Goal: Transaction & Acquisition: Purchase product/service

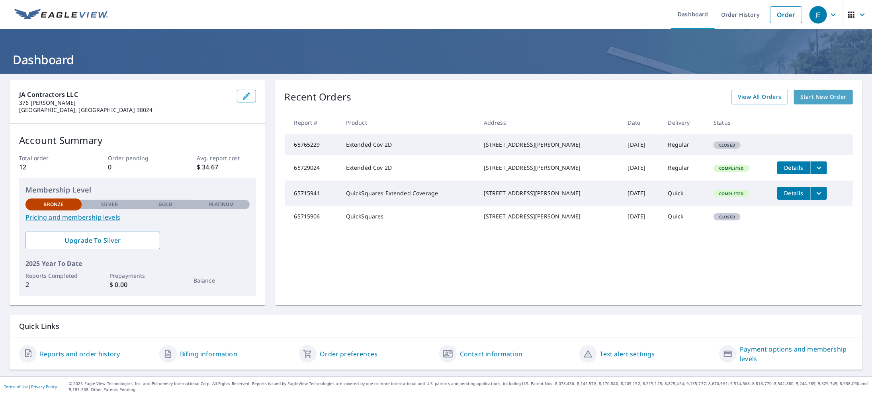
click at [807, 98] on span "Start New Order" at bounding box center [824, 97] width 46 height 10
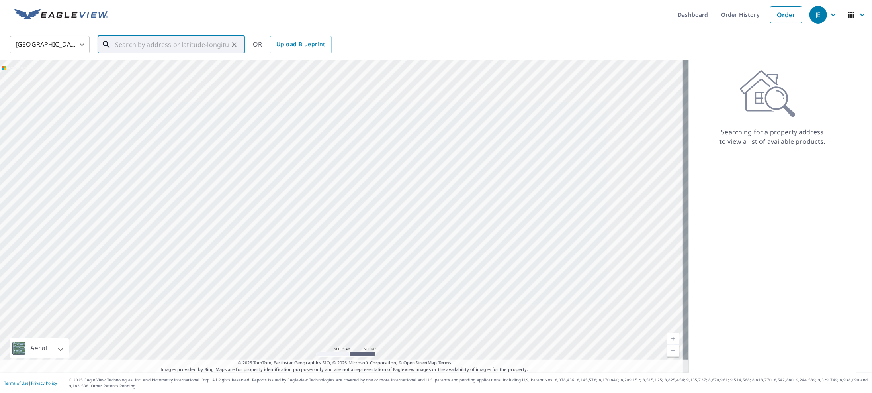
click at [123, 45] on input "text" at bounding box center [172, 44] width 114 height 22
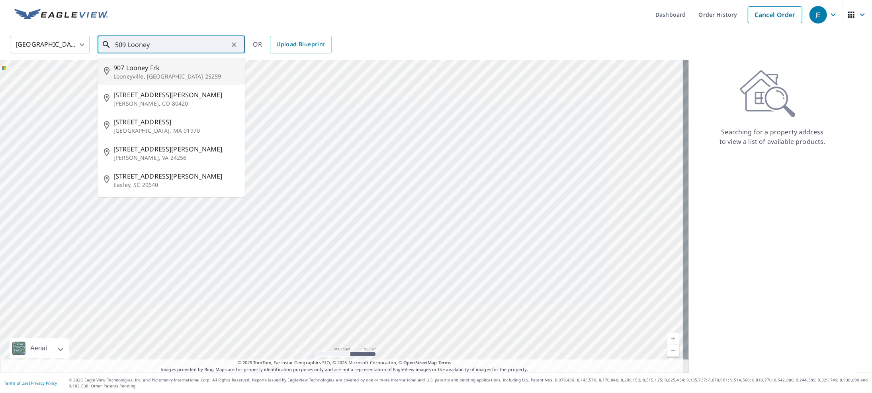
click at [121, 45] on input "509 Looney" at bounding box center [172, 44] width 114 height 22
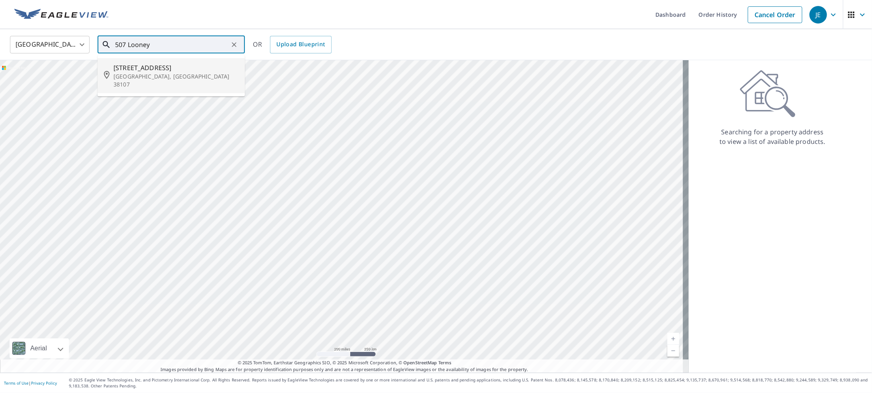
click at [168, 75] on p "[GEOGRAPHIC_DATA], [GEOGRAPHIC_DATA] 38107" at bounding box center [176, 80] width 125 height 16
type input "[STREET_ADDRESS]"
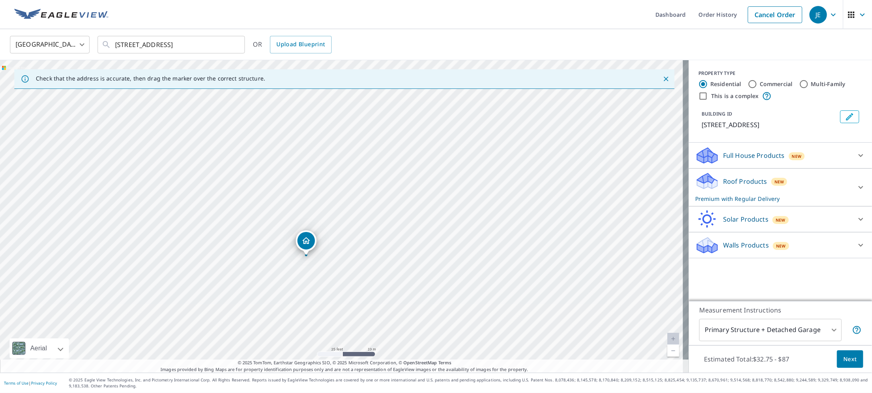
click at [305, 243] on icon "Dropped pin, building 1, Residential property, 507 Looney Ave Memphis, TN 38107" at bounding box center [306, 240] width 8 height 7
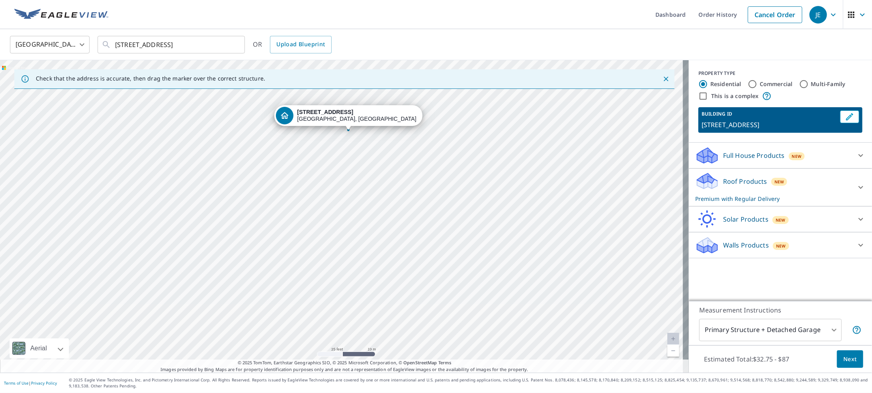
drag, startPoint x: 304, startPoint y: 254, endPoint x: 311, endPoint y: 171, distance: 82.7
click at [311, 171] on div "[STREET_ADDRESS]" at bounding box center [344, 216] width 689 height 312
click at [330, 205] on div "[STREET_ADDRESS]" at bounding box center [344, 216] width 689 height 312
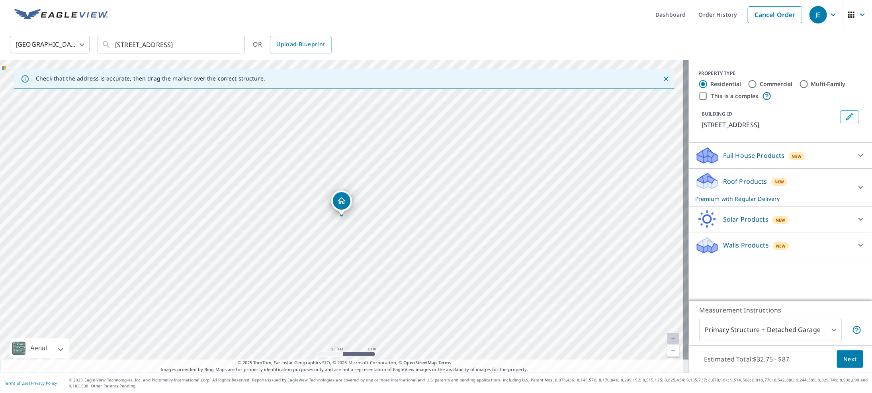
click at [341, 203] on icon "Dropped pin, building 1, Residential property, 507 Looney Ave Memphis, TN 38107" at bounding box center [342, 200] width 8 height 7
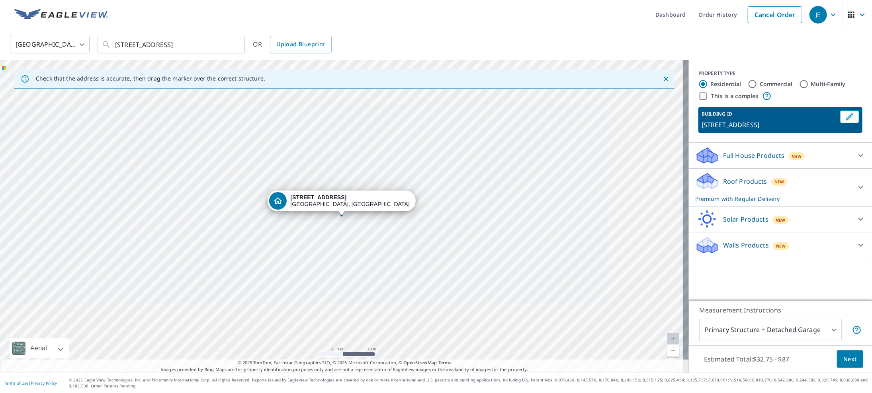
click at [341, 228] on div "[STREET_ADDRESS]" at bounding box center [344, 216] width 689 height 312
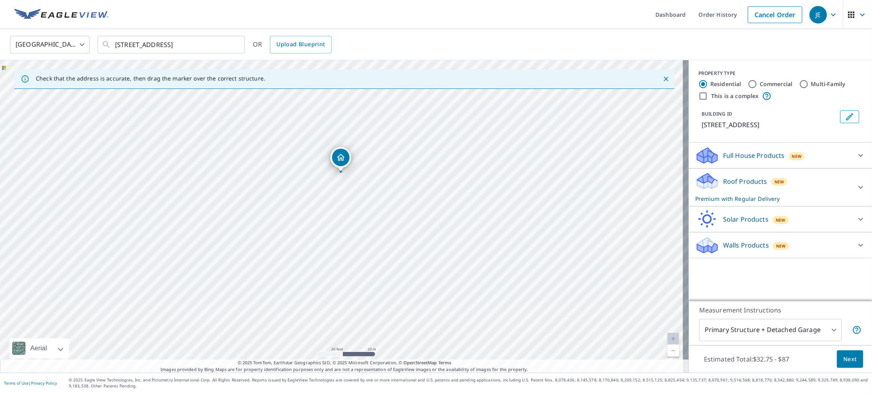
drag, startPoint x: 386, startPoint y: 134, endPoint x: 385, endPoint y: 91, distance: 43.0
click at [385, 91] on div "[STREET_ADDRESS]" at bounding box center [344, 216] width 689 height 312
drag, startPoint x: 378, startPoint y: 87, endPoint x: 333, endPoint y: 246, distance: 164.7
click at [333, 246] on div "[STREET_ADDRESS]" at bounding box center [344, 216] width 689 height 312
click at [856, 156] on icon at bounding box center [861, 156] width 10 height 10
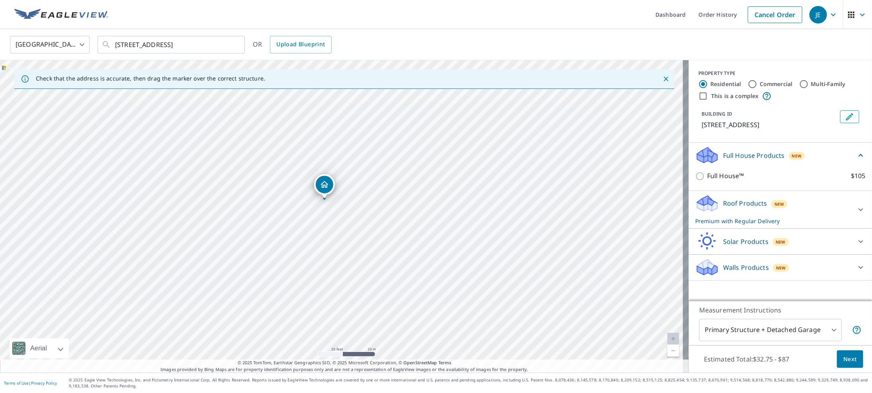
click at [792, 158] on span "New" at bounding box center [797, 156] width 10 height 6
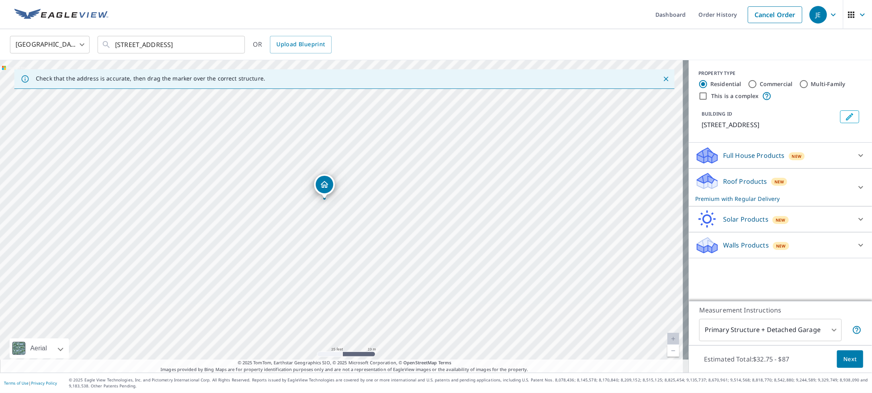
click at [792, 158] on span "New" at bounding box center [797, 156] width 10 height 6
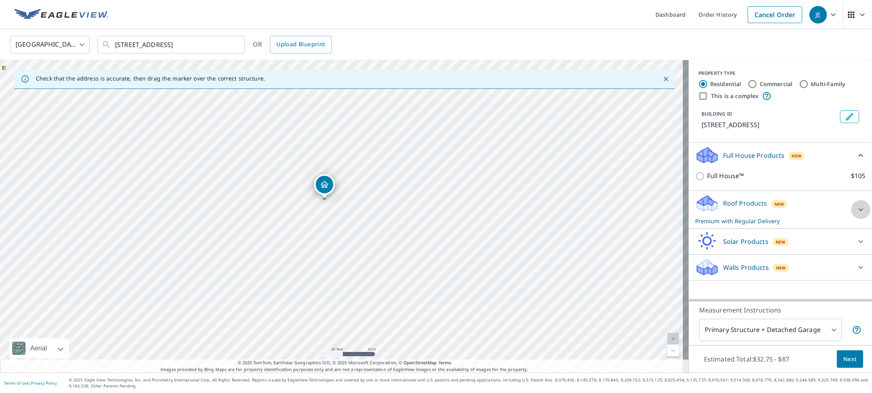
click at [856, 212] on icon at bounding box center [861, 210] width 10 height 10
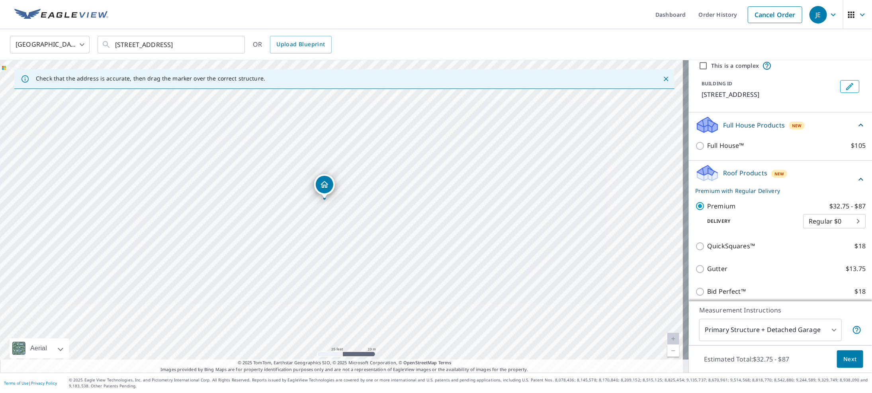
scroll to position [86, 0]
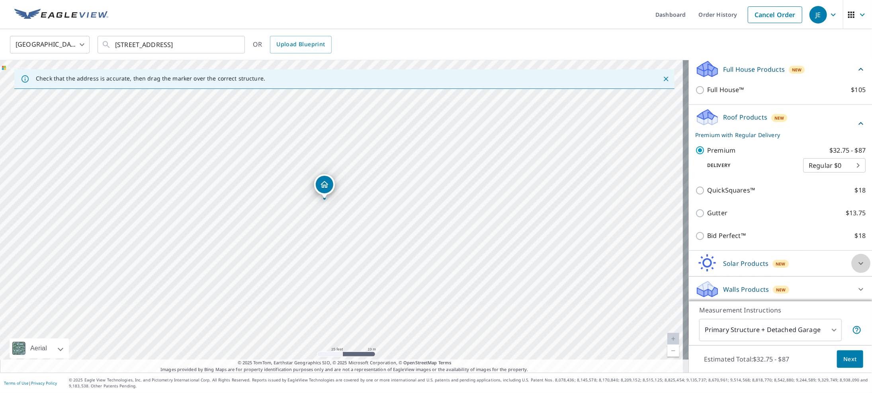
click at [856, 264] on icon at bounding box center [861, 264] width 10 height 10
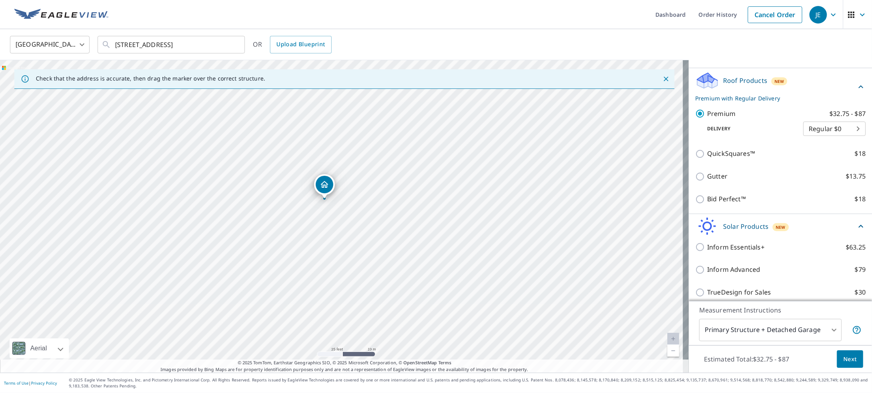
scroll to position [176, 0]
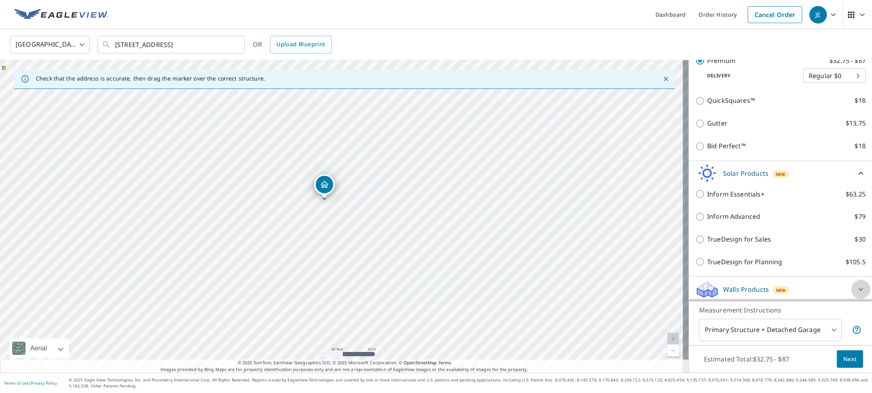
click at [859, 288] on icon at bounding box center [861, 289] width 5 height 3
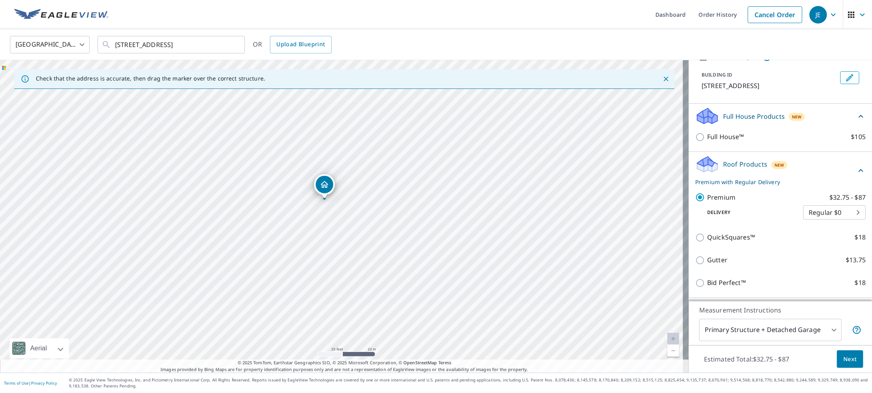
scroll to position [21, 0]
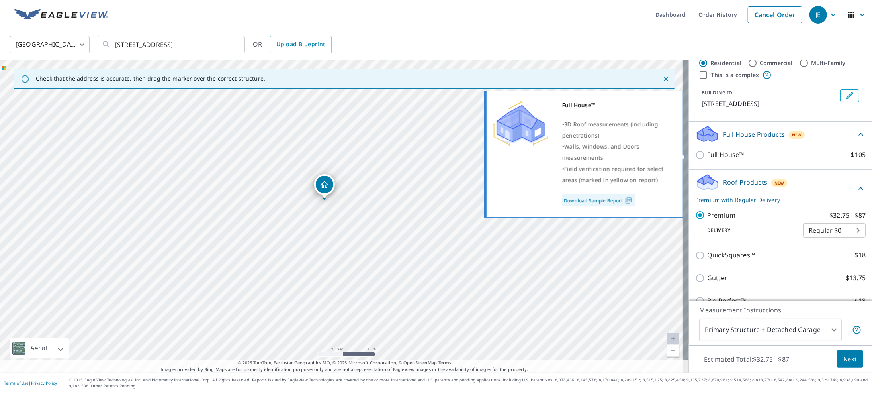
click at [617, 200] on link "Download Sample Report" at bounding box center [598, 200] width 73 height 13
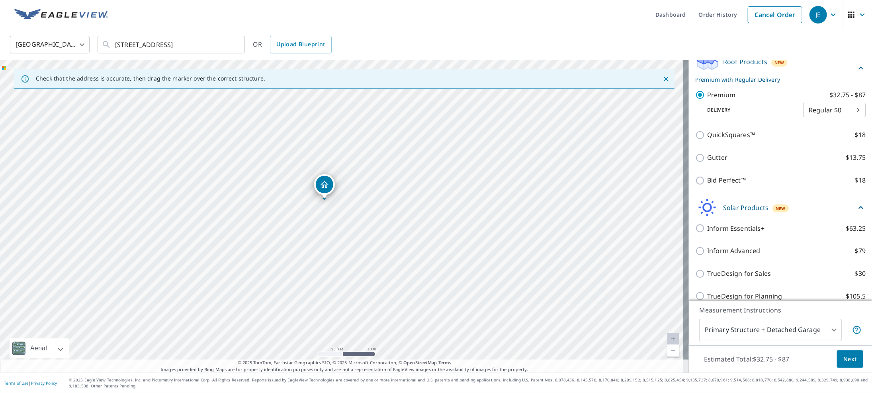
scroll to position [180, 0]
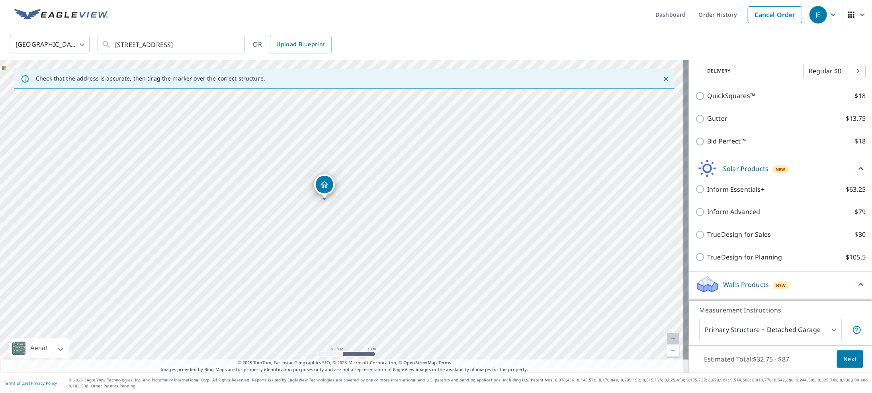
click at [803, 330] on body "JE JE Dashboard Order History Cancel Order JE United States US ​ 507 Looney Ave…" at bounding box center [436, 196] width 872 height 393
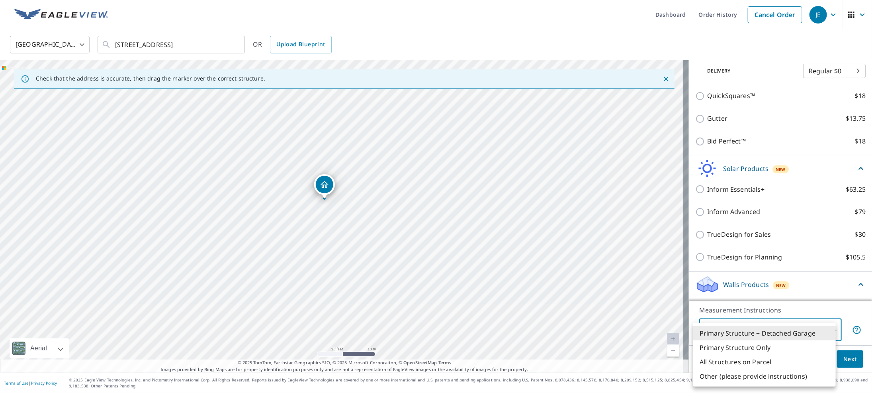
click at [803, 330] on li "Primary Structure + Detached Garage" at bounding box center [765, 333] width 143 height 14
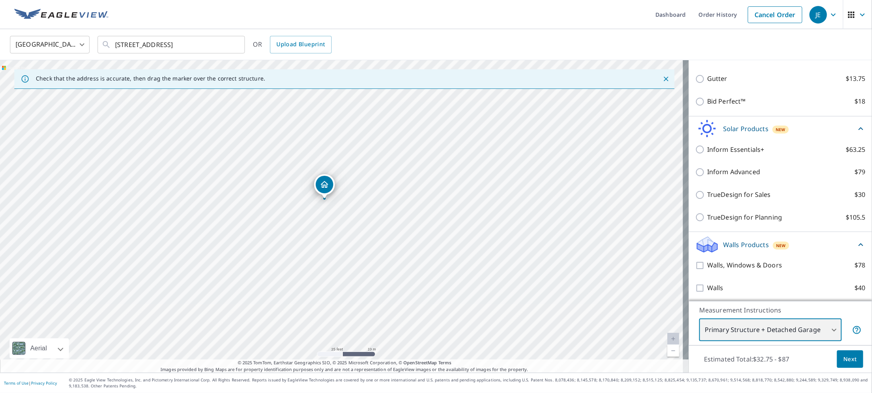
scroll to position [0, 0]
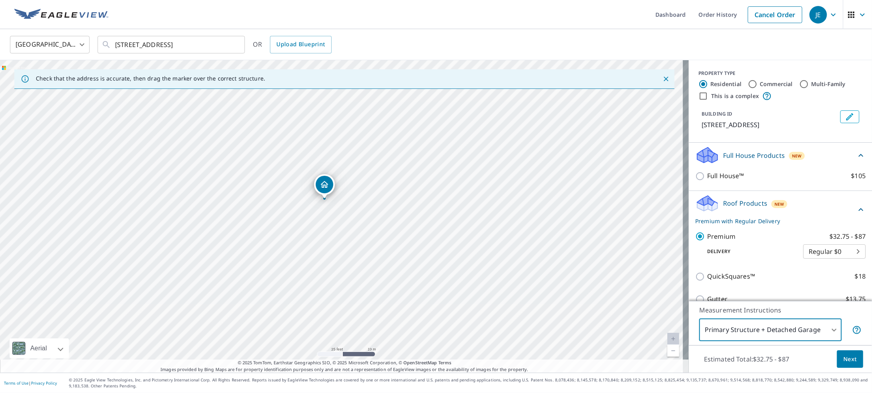
click at [746, 157] on p "Full House Products" at bounding box center [754, 156] width 62 height 10
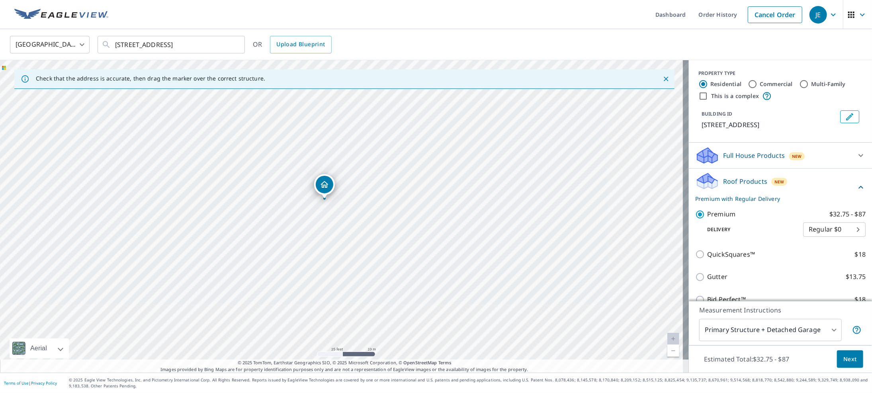
click at [746, 157] on p "Full House Products" at bounding box center [754, 156] width 62 height 10
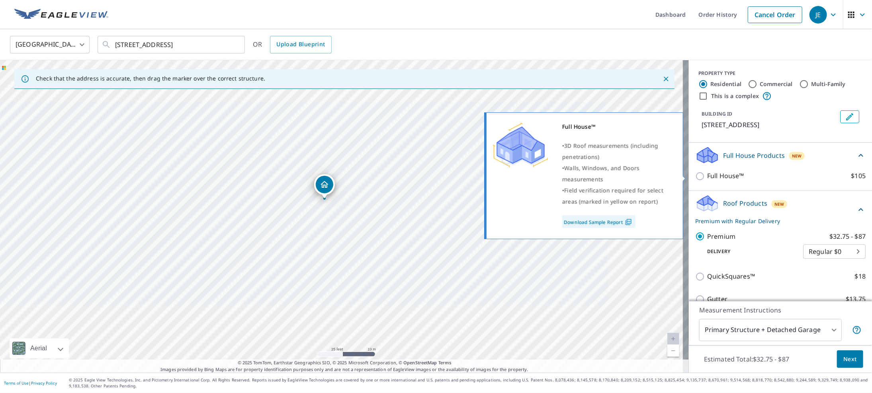
click at [695, 177] on input "Full House™ $105" at bounding box center [701, 176] width 12 height 10
checkbox input "true"
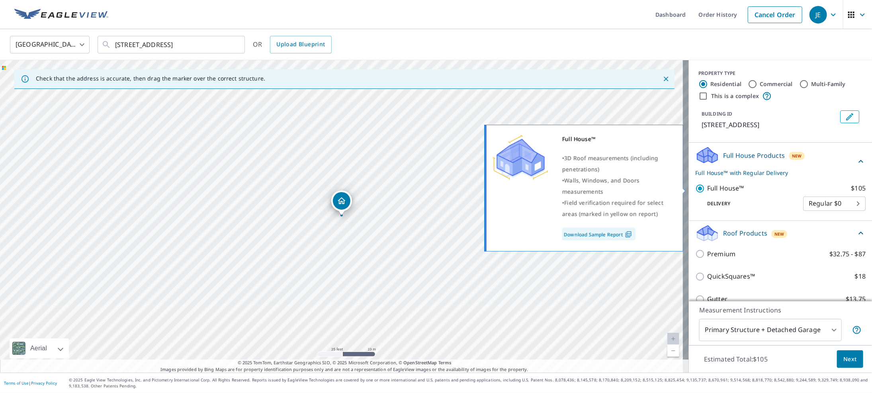
click at [599, 235] on div "Full House™ • 3D Roof measurements (including penetrations) • Walls, Windows, a…" at bounding box center [583, 188] width 199 height 127
click at [628, 233] on img at bounding box center [628, 234] width 11 height 7
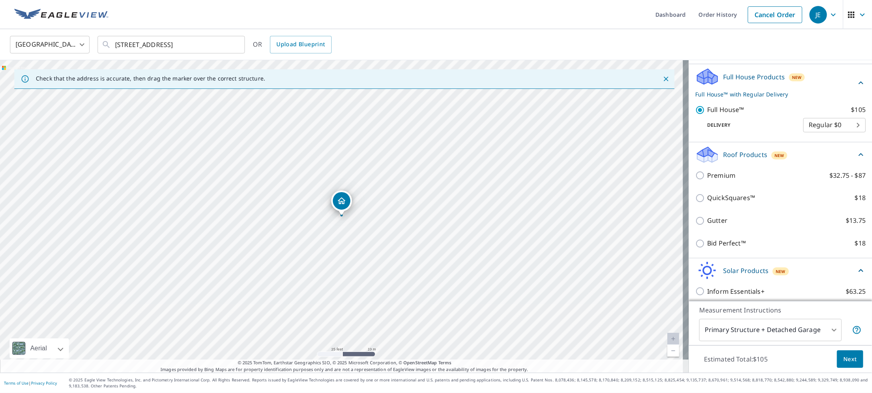
scroll to position [80, 0]
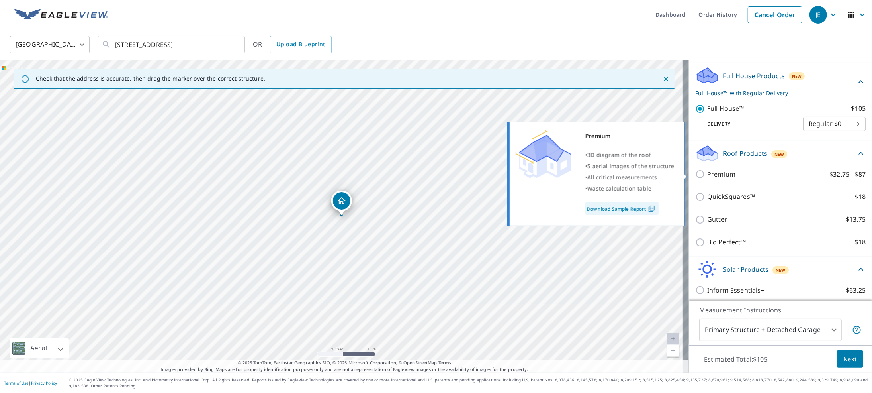
click at [716, 174] on p "Premium" at bounding box center [721, 174] width 28 height 10
click at [707, 174] on input "Premium $32.75 - $87" at bounding box center [701, 174] width 12 height 10
checkbox input "true"
checkbox input "false"
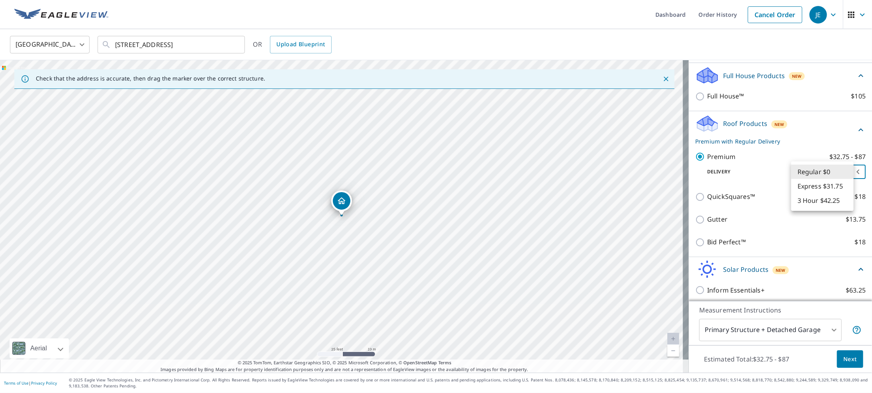
click at [811, 171] on body "JE JE Dashboard Order History Cancel Order JE United States US ​ 507 Looney Ave…" at bounding box center [436, 196] width 872 height 393
click at [807, 171] on li "Regular $0" at bounding box center [822, 172] width 63 height 14
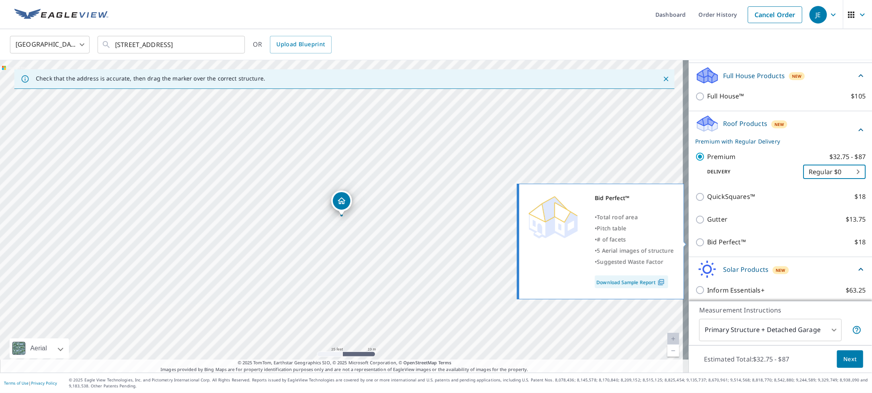
click at [656, 282] on img at bounding box center [661, 281] width 11 height 7
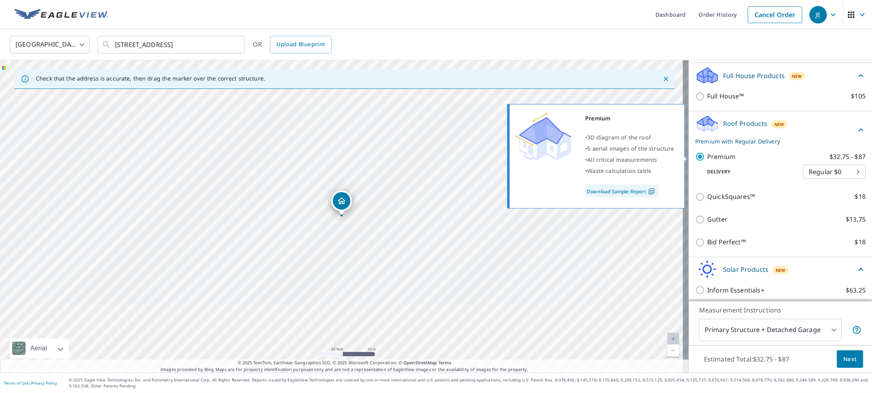
click at [631, 194] on link "Download Sample Report" at bounding box center [622, 190] width 73 height 13
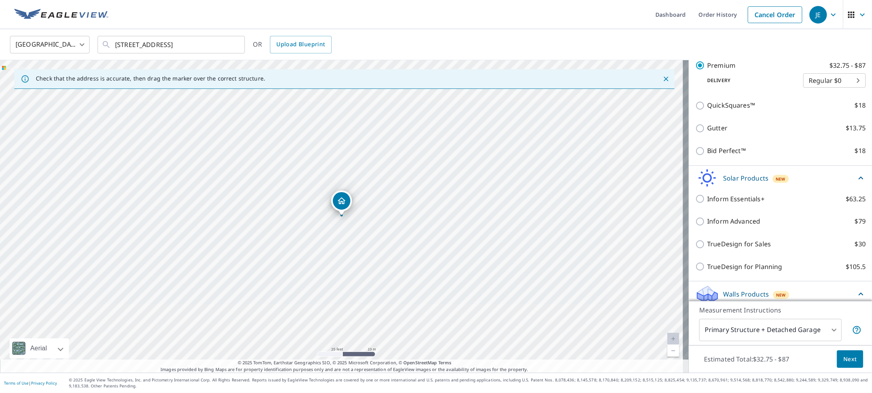
scroll to position [220, 0]
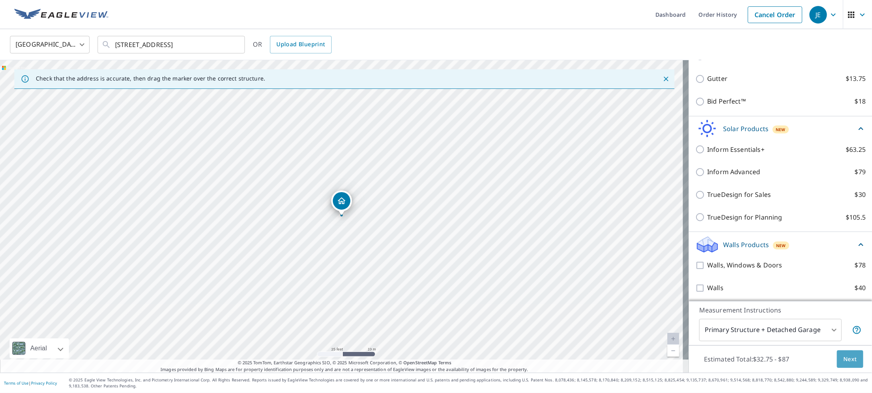
click at [846, 360] on span "Next" at bounding box center [851, 359] width 14 height 10
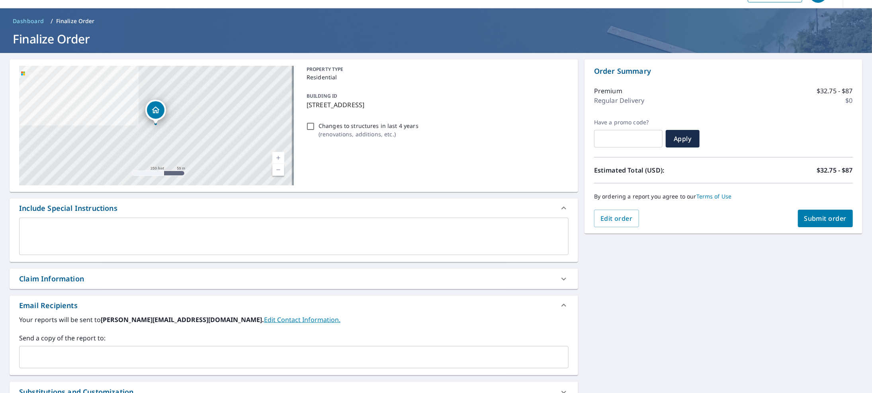
scroll to position [80, 0]
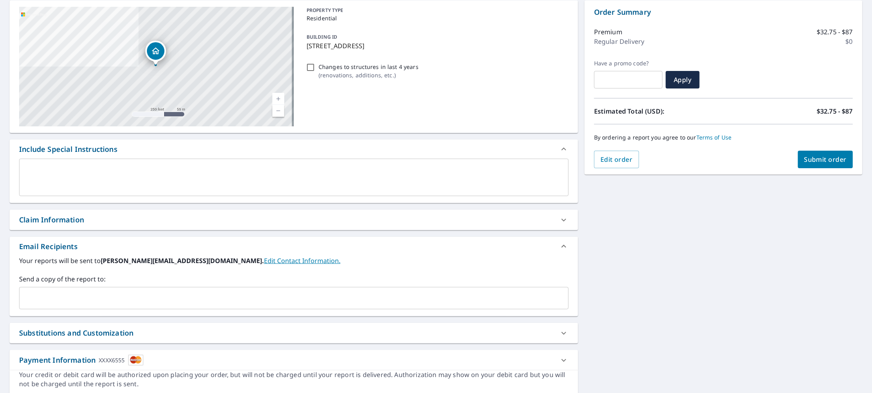
click at [264, 262] on link "Edit Contact Information." at bounding box center [302, 260] width 76 height 9
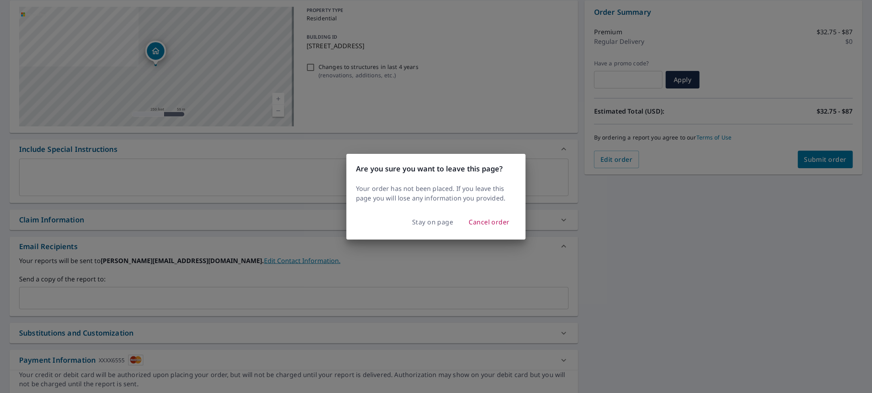
click at [301, 251] on div "Are you sure you want to leave this page? Your order has not been placed. If yo…" at bounding box center [436, 196] width 872 height 393
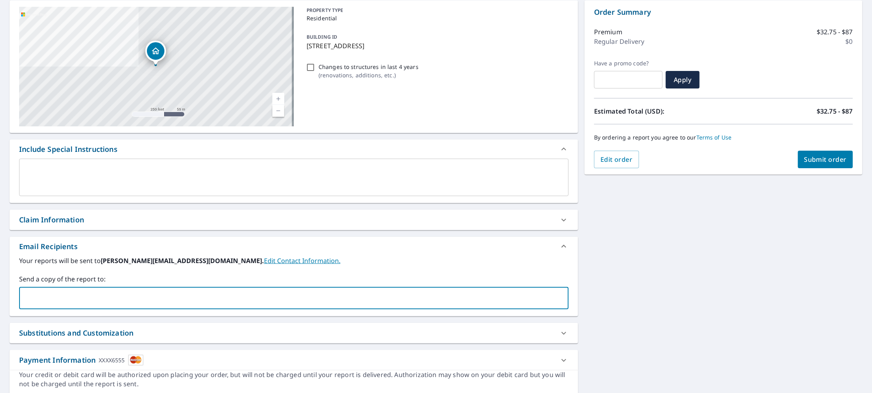
click at [173, 300] on input "text" at bounding box center [288, 297] width 531 height 15
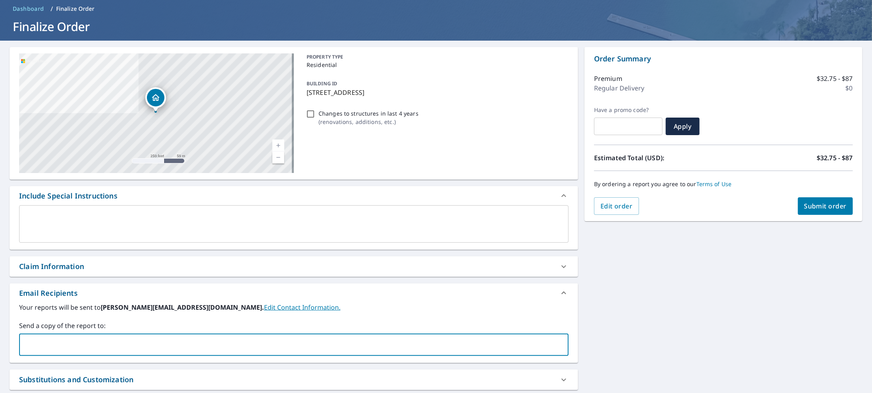
scroll to position [0, 0]
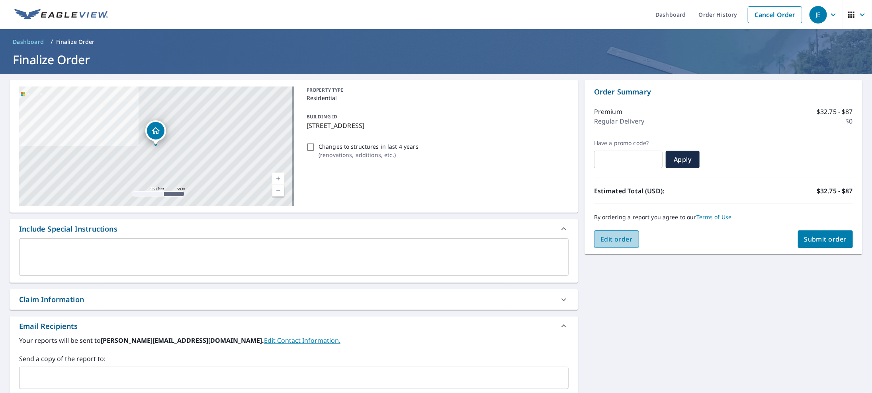
click at [614, 242] on span "Edit order" at bounding box center [617, 239] width 32 height 9
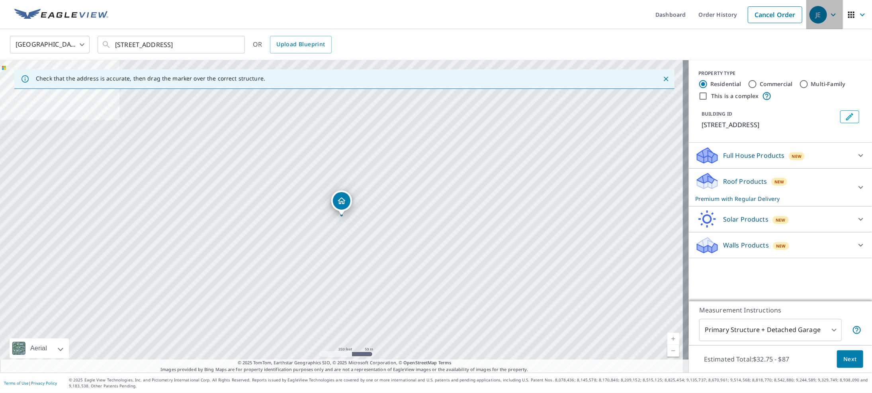
click at [829, 15] on icon "button" at bounding box center [834, 15] width 10 height 10
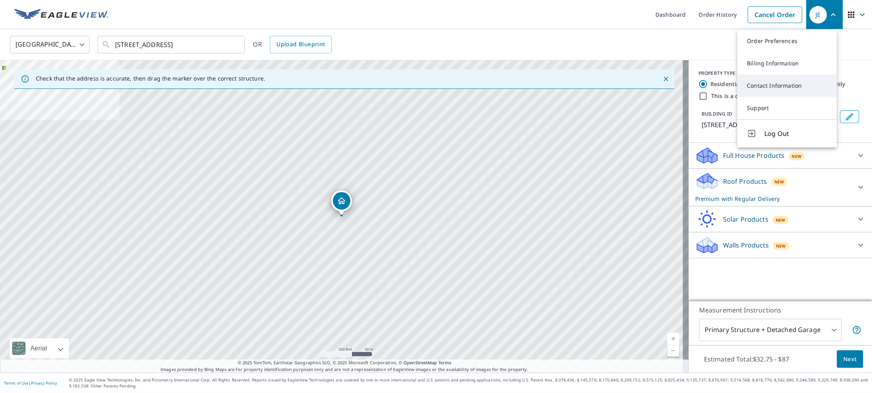
click at [774, 90] on link "Contact Information" at bounding box center [788, 85] width 100 height 22
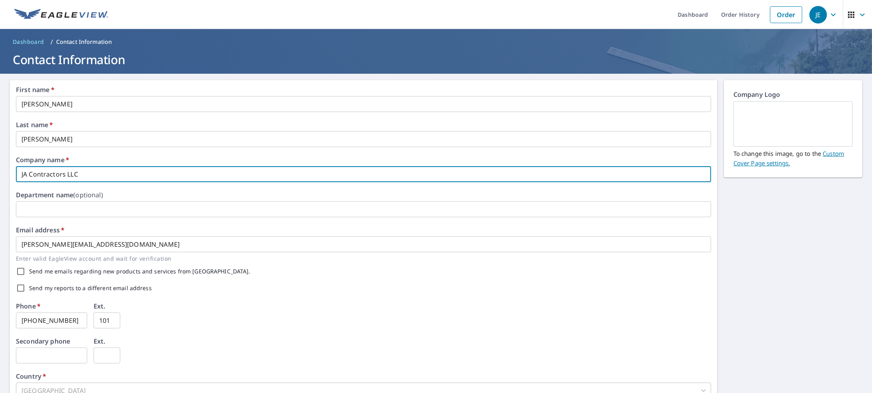
drag, startPoint x: 104, startPoint y: 176, endPoint x: -8, endPoint y: 172, distance: 111.6
click at [0, 172] on html "JE JE Dashboard Order History Order JE Dashboard / Contact Information Contact …" at bounding box center [436, 196] width 872 height 393
type input "FORTIVA CONSTRUCTION & DEVELOPMENT, LLC"
click at [107, 243] on input "[PERSON_NAME][EMAIL_ADDRESS][DOMAIN_NAME]" at bounding box center [363, 244] width 695 height 16
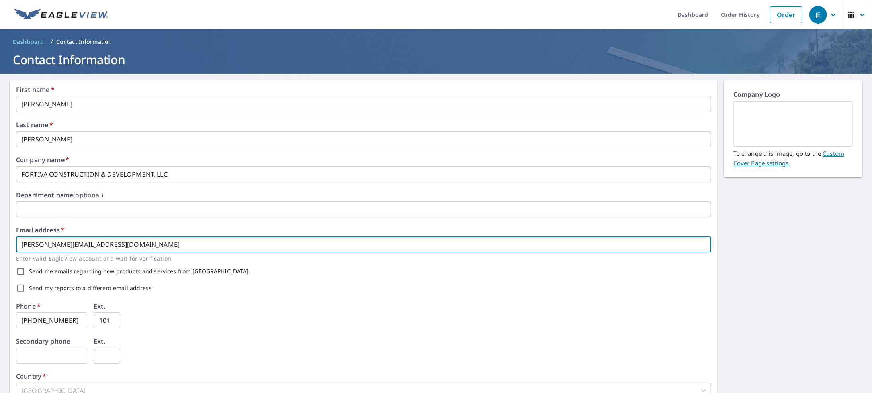
drag, startPoint x: 107, startPoint y: 244, endPoint x: -93, endPoint y: 241, distance: 199.6
click at [0, 241] on html "JE JE Dashboard Order History Order JE Dashboard / Contact Information Contact …" at bounding box center [436, 196] width 872 height 393
type input "[EMAIL_ADDRESS][DOMAIN_NAME]"
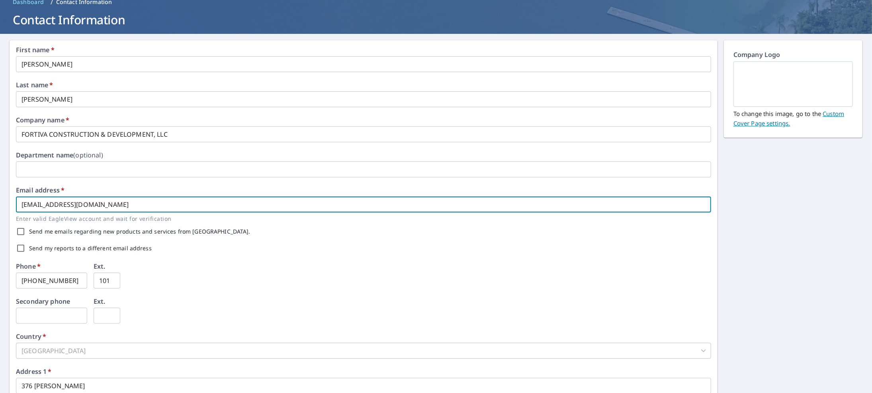
click at [48, 313] on input "text" at bounding box center [51, 316] width 71 height 16
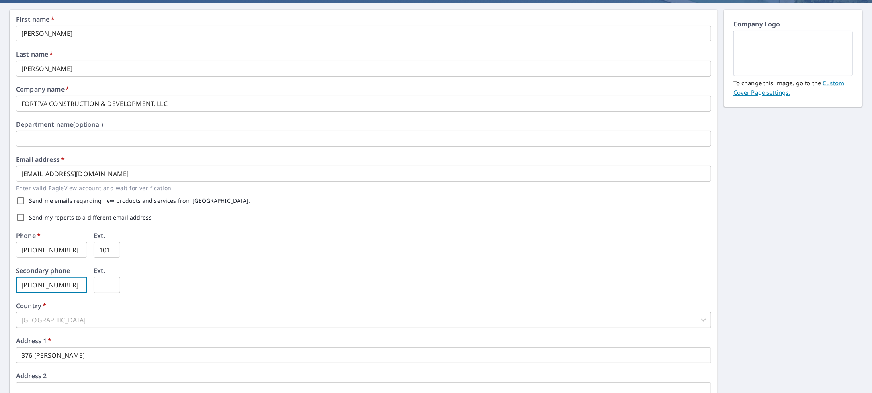
scroll to position [167, 0]
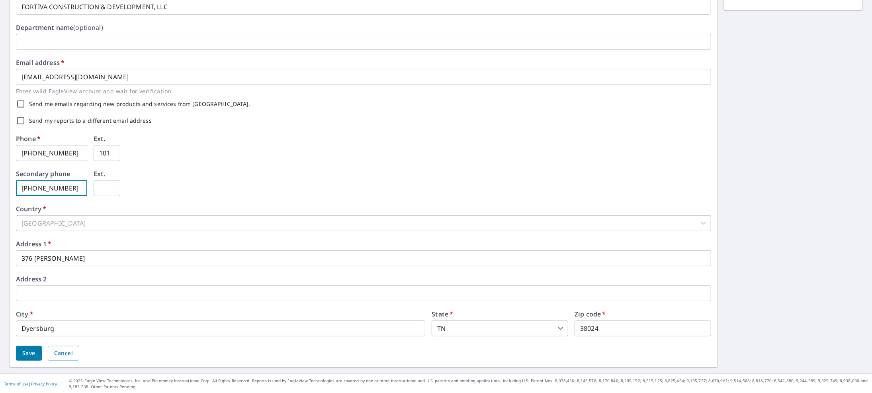
type input "[PHONE_NUMBER]"
click at [22, 352] on span "Save" at bounding box center [28, 353] width 13 height 10
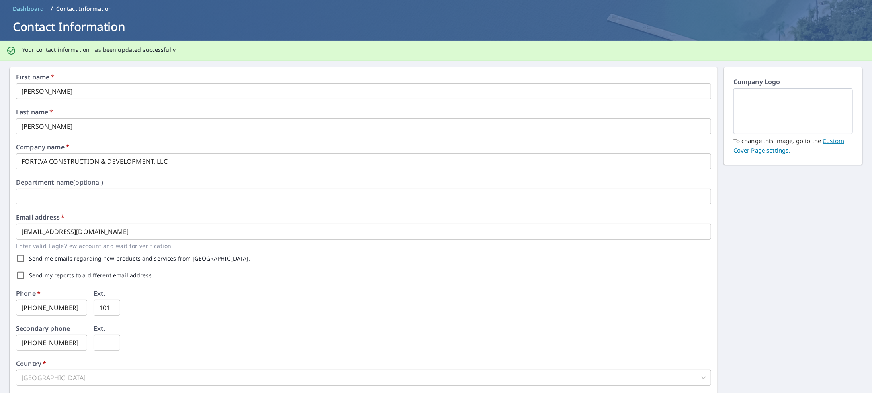
scroll to position [120, 0]
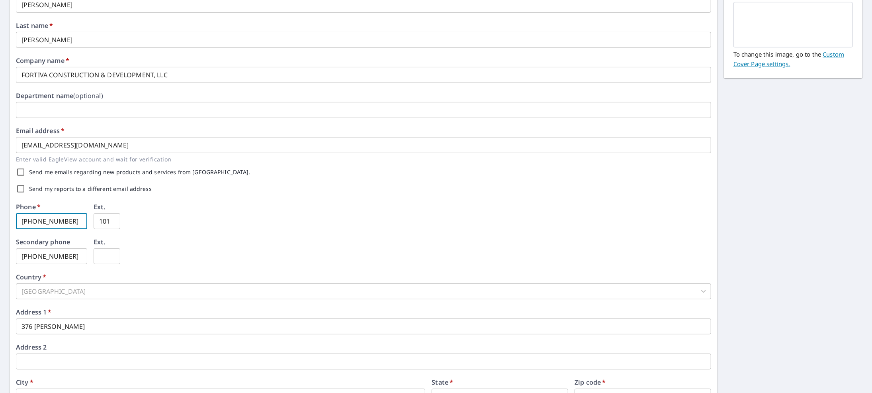
drag, startPoint x: 81, startPoint y: 224, endPoint x: -34, endPoint y: 237, distance: 116.3
click at [0, 237] on html "JE JE Dashboard Order History Order JE Dashboard / Contact Information Contact …" at bounding box center [436, 196] width 872 height 393
type input "[PHONE_NUMBER]"
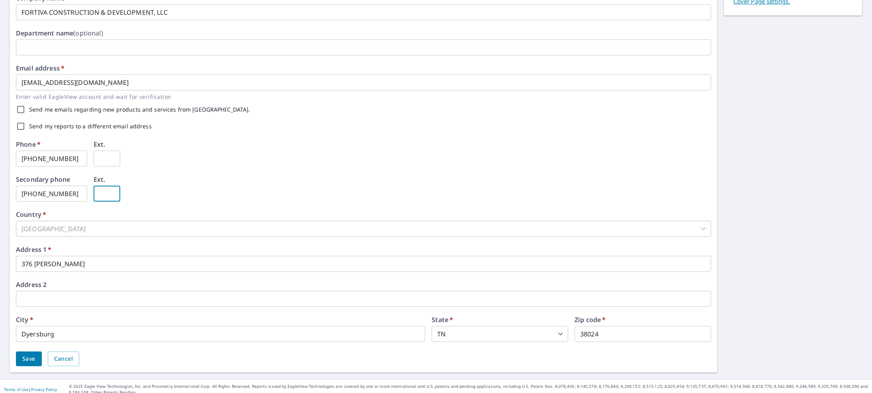
scroll to position [188, 0]
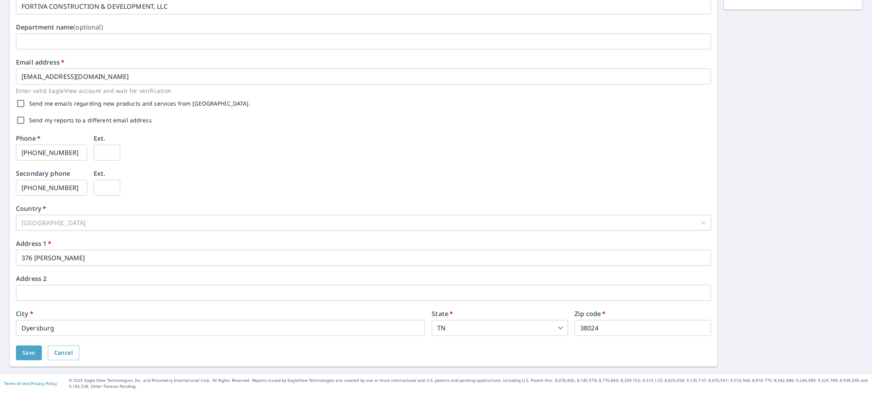
click at [32, 358] on button "Save" at bounding box center [29, 352] width 26 height 15
click at [22, 353] on span "Save" at bounding box center [28, 353] width 13 height 10
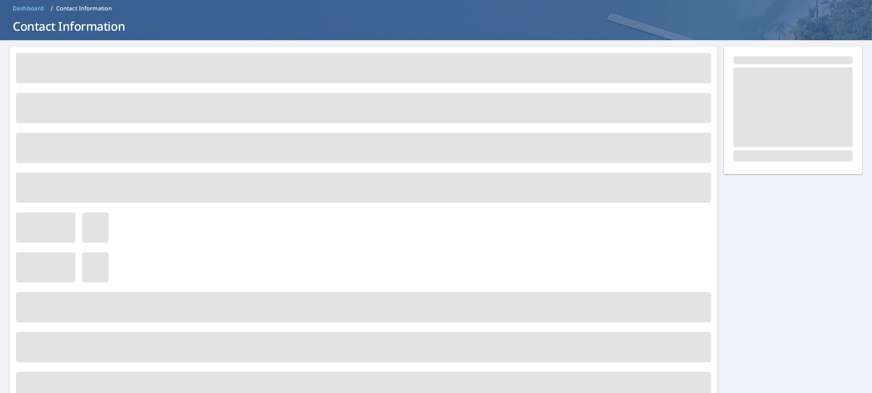
scroll to position [0, 0]
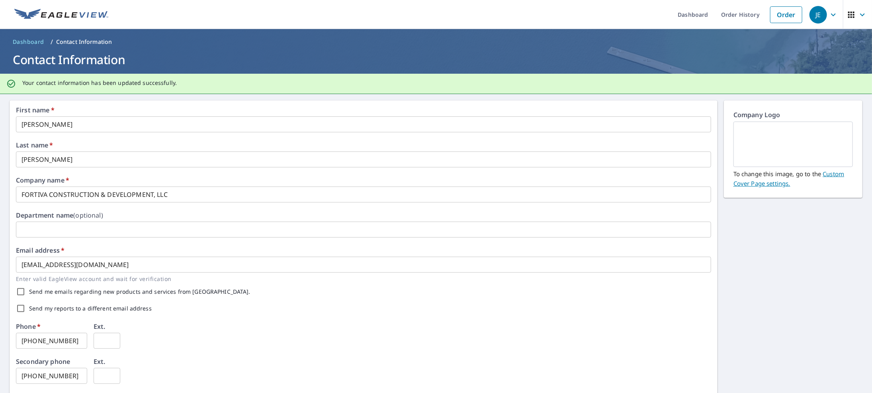
click at [821, 9] on span "JE" at bounding box center [825, 14] width 30 height 19
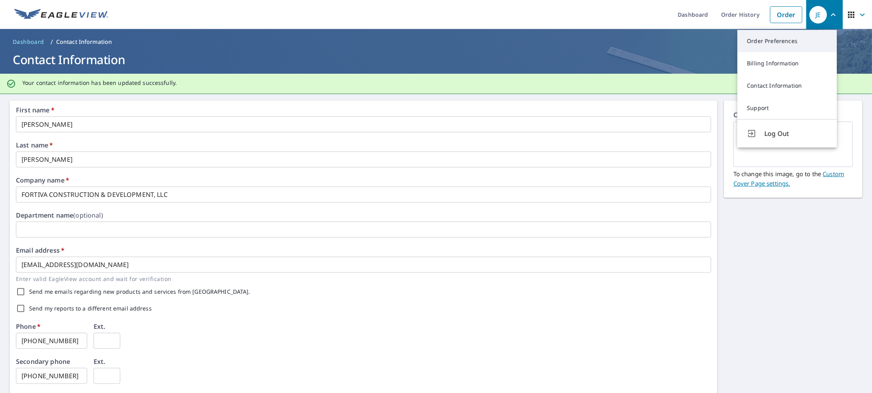
click at [781, 39] on link "Order Preferences" at bounding box center [788, 41] width 100 height 22
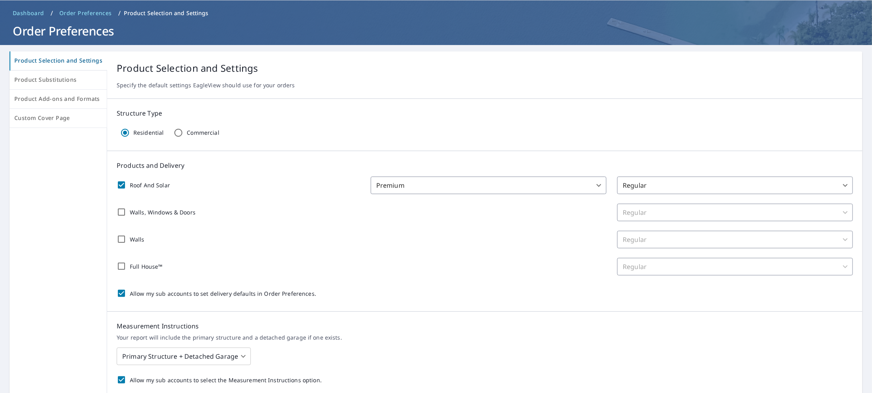
scroll to position [80, 0]
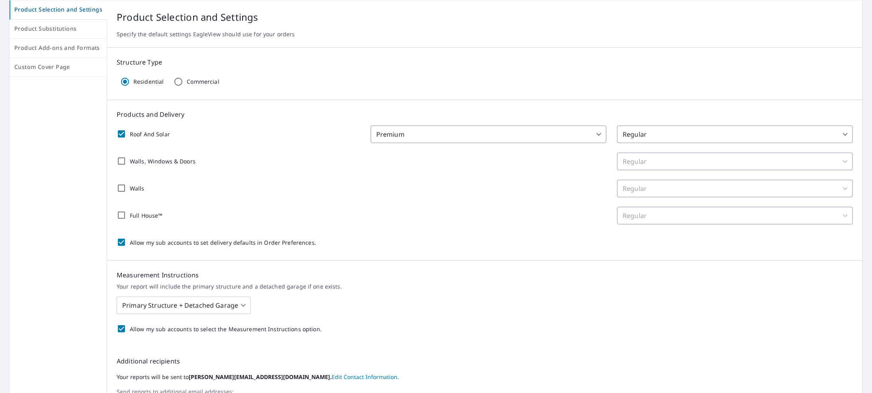
click at [682, 133] on body "JE JE Dashboard Order History Order JE Dashboard / Order Preferences / Product …" at bounding box center [436, 196] width 872 height 393
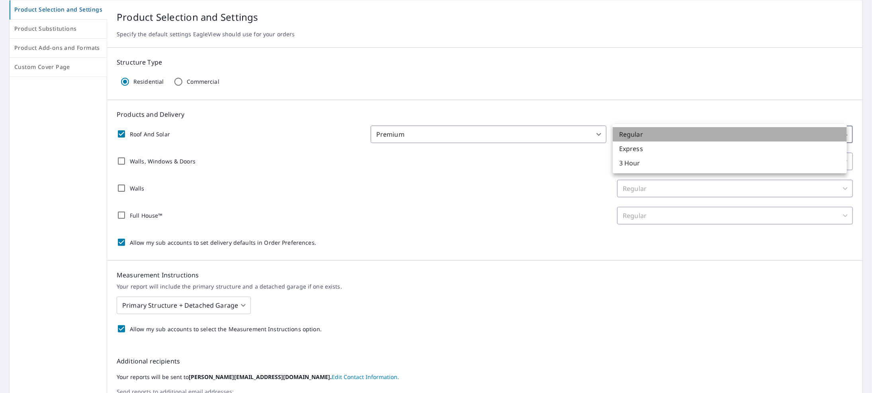
click at [682, 134] on li "Regular" at bounding box center [730, 134] width 234 height 14
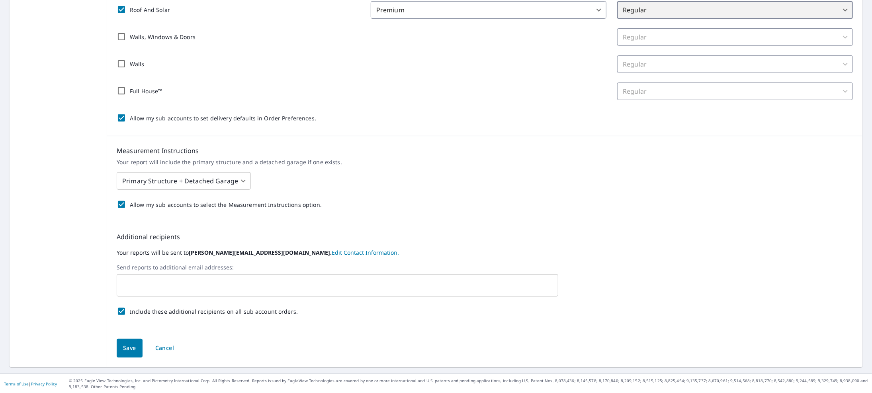
scroll to position [0, 0]
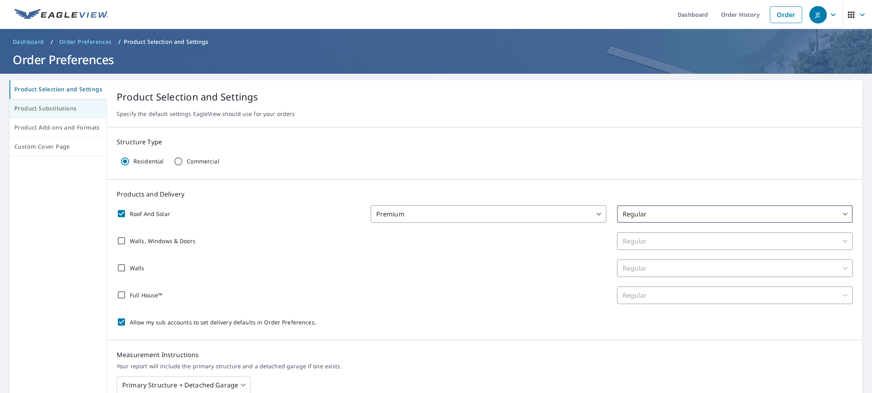
click at [41, 111] on span "Product Substitutions" at bounding box center [58, 109] width 88 height 10
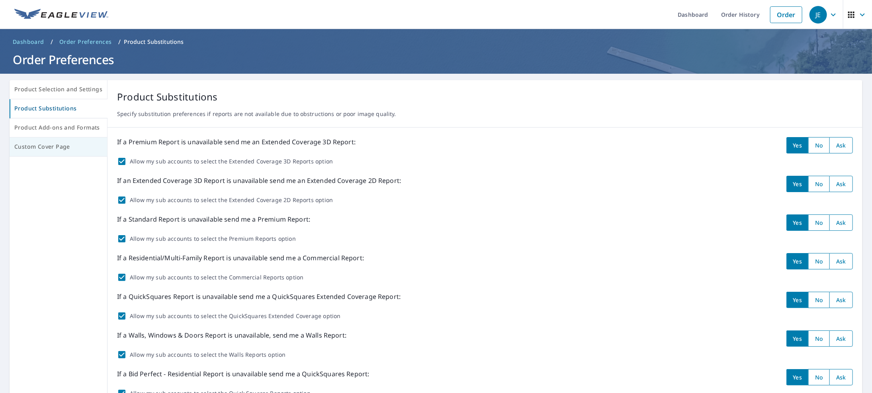
click at [38, 148] on span "Custom Cover Page" at bounding box center [58, 147] width 88 height 10
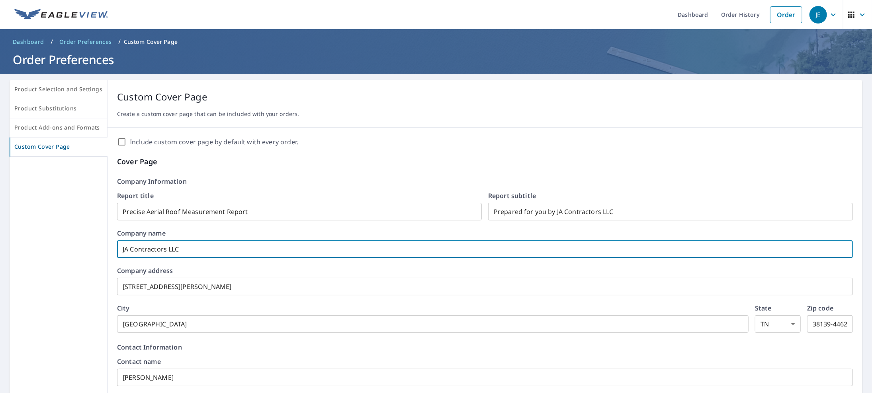
drag, startPoint x: 200, startPoint y: 253, endPoint x: 12, endPoint y: 247, distance: 188.1
type input "FORTIVA CONSTRUCTION & DEVELOPMENT, LLC"
click at [185, 283] on input "[STREET_ADDRESS][PERSON_NAME]" at bounding box center [485, 286] width 736 height 22
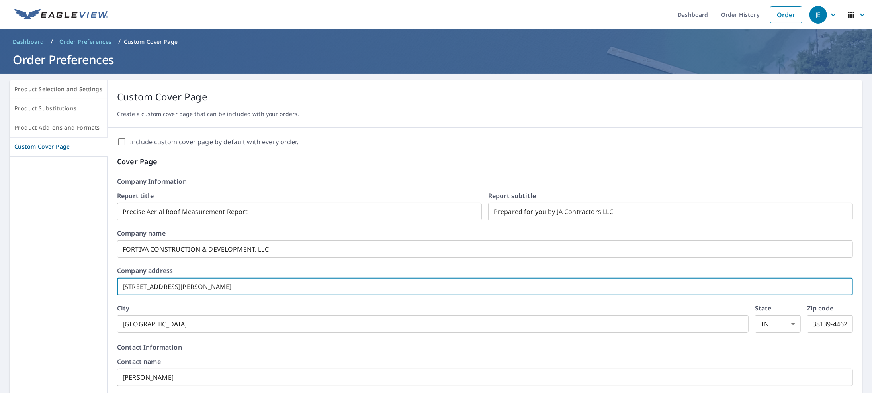
drag, startPoint x: 185, startPoint y: 283, endPoint x: 93, endPoint y: 292, distance: 92.0
type input "376 [PERSON_NAME]"
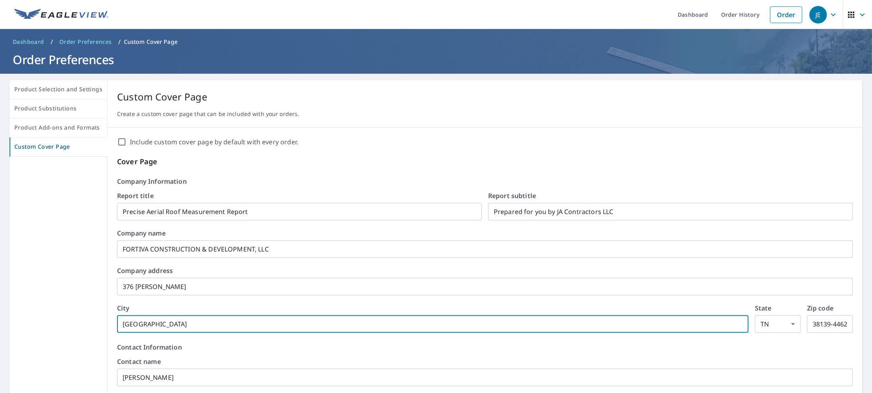
click at [170, 325] on input "[GEOGRAPHIC_DATA]" at bounding box center [433, 324] width 632 height 22
drag, startPoint x: 170, startPoint y: 325, endPoint x: 40, endPoint y: 334, distance: 130.6
type input "Dyersburg"
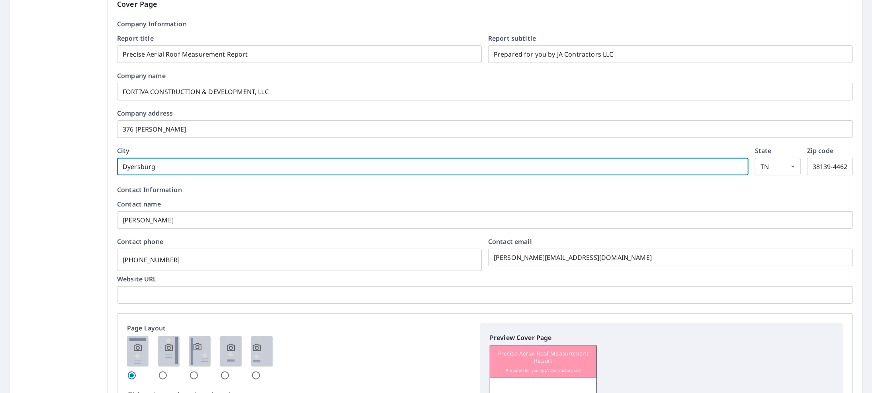
scroll to position [159, 0]
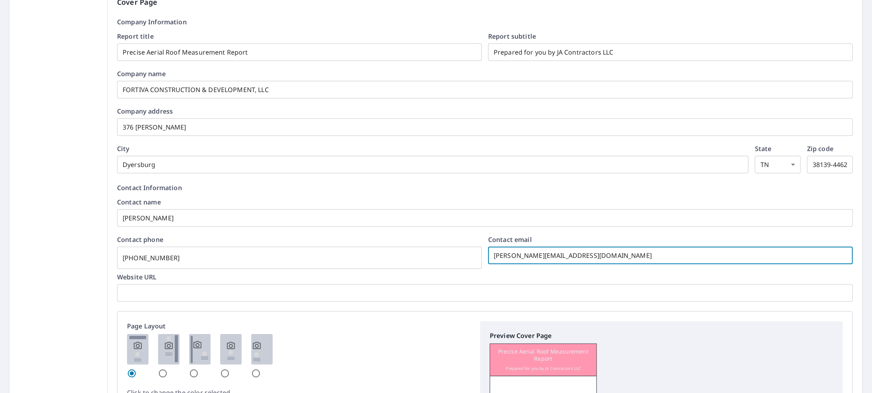
drag, startPoint x: 570, startPoint y: 255, endPoint x: 418, endPoint y: 267, distance: 152.3
click at [418, 264] on div "Contact phone 901-286-2342 ​ Contact email joel@jacontractors.net ​" at bounding box center [485, 250] width 736 height 28
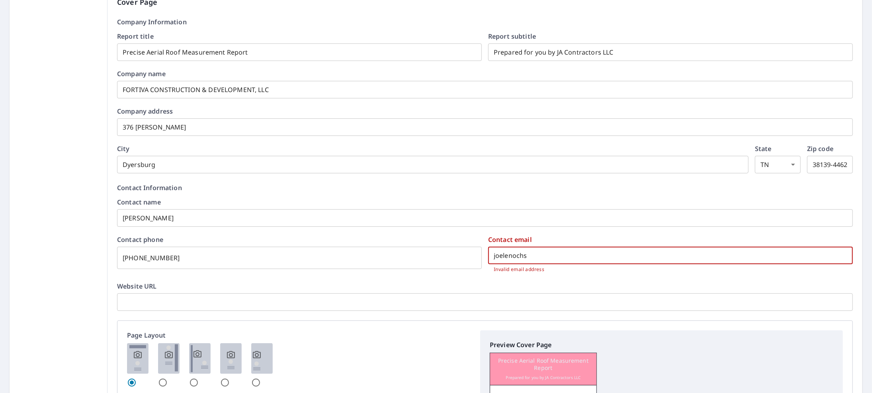
type input "[EMAIL_ADDRESS][DOMAIN_NAME]"
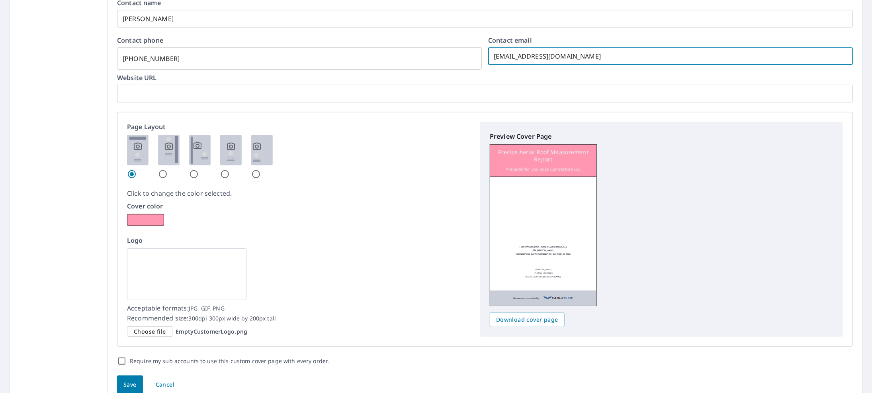
scroll to position [394, 0]
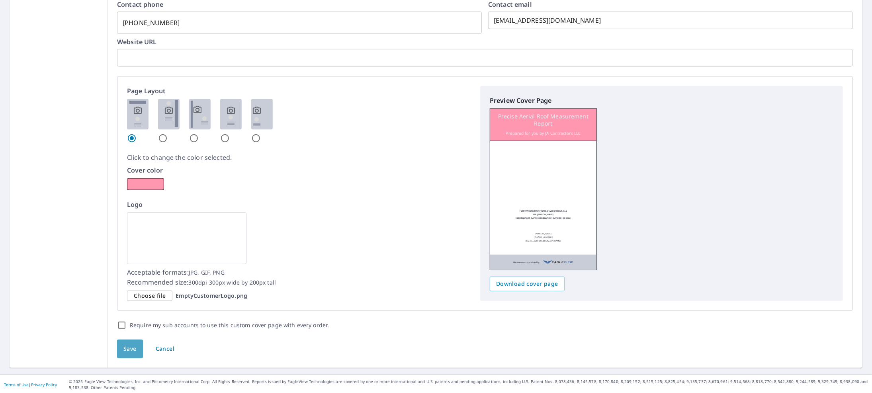
click at [139, 346] on button "Save" at bounding box center [130, 348] width 26 height 19
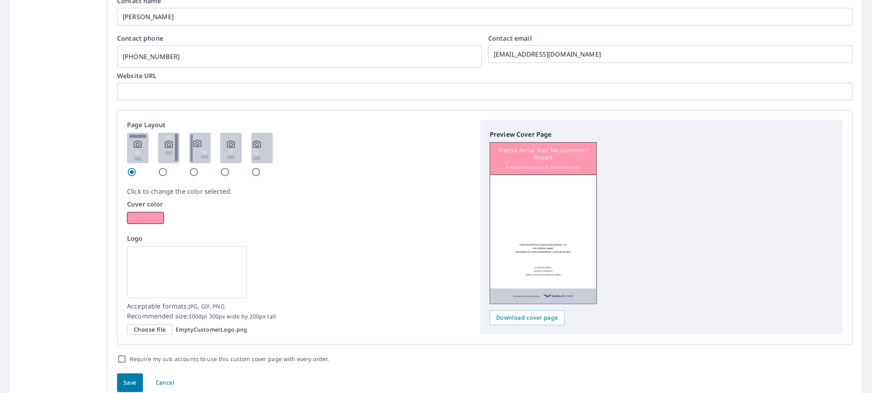
scroll to position [398, 0]
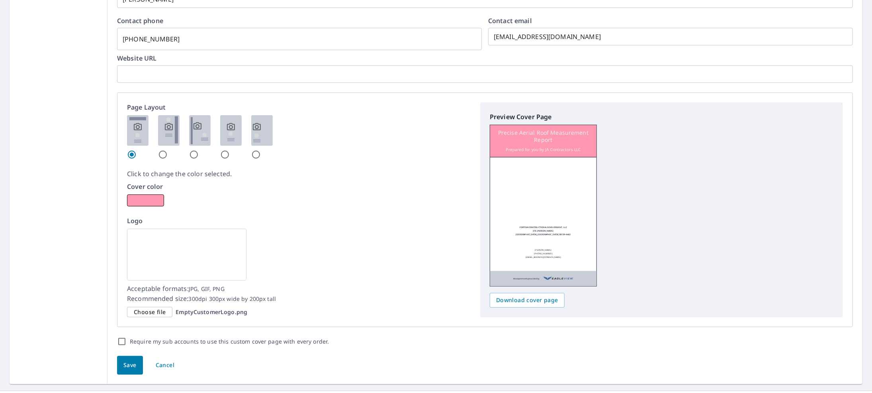
click at [166, 127] on img at bounding box center [169, 130] width 22 height 31
click at [166, 150] on input "radio" at bounding box center [163, 155] width 10 height 10
radio input "true"
checkbox input "true"
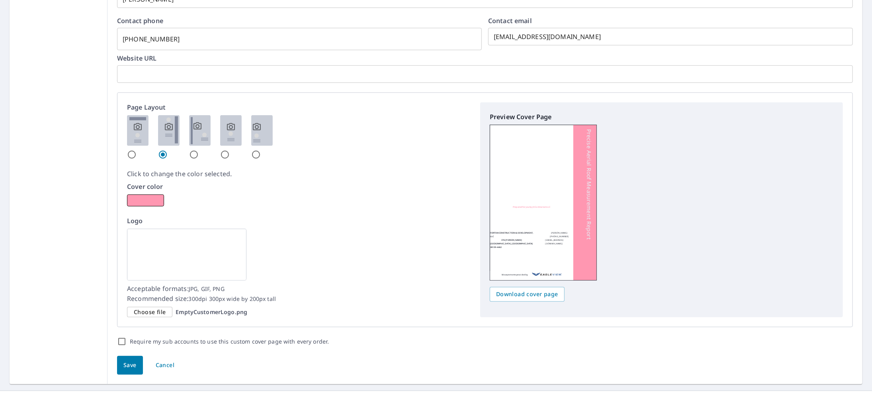
click at [206, 128] on img at bounding box center [200, 130] width 22 height 31
click at [199, 150] on input "radio" at bounding box center [194, 155] width 10 height 10
radio input "true"
checkbox input "true"
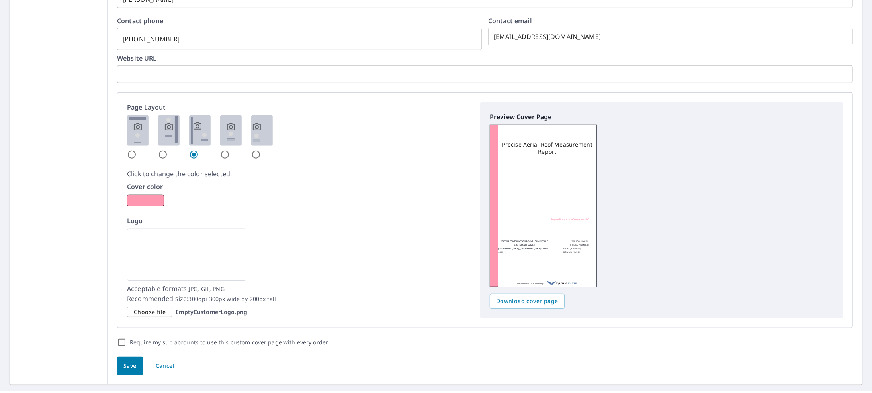
click at [223, 128] on img at bounding box center [231, 130] width 22 height 31
click at [223, 150] on input "radio" at bounding box center [225, 155] width 10 height 10
radio input "true"
checkbox input "true"
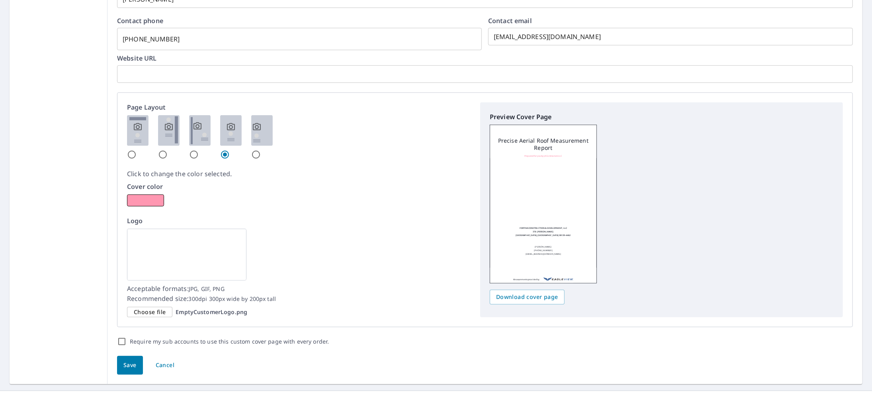
click at [255, 128] on img at bounding box center [262, 130] width 22 height 31
click at [255, 150] on input "radio" at bounding box center [256, 155] width 10 height 10
radio input "true"
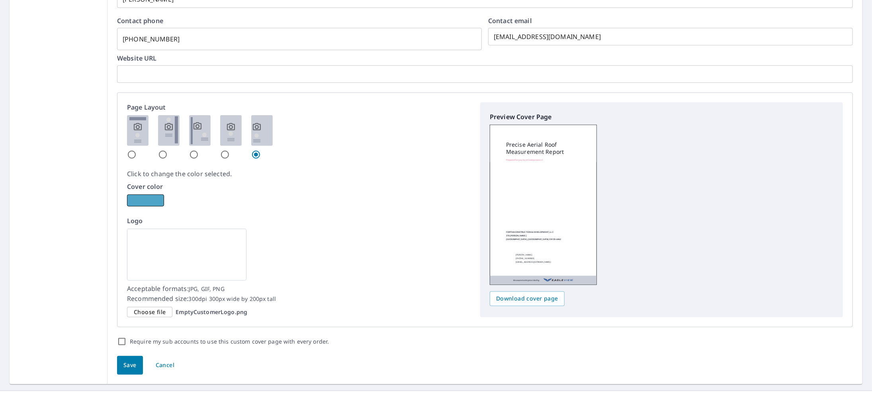
click at [145, 198] on button "button" at bounding box center [145, 200] width 37 height 12
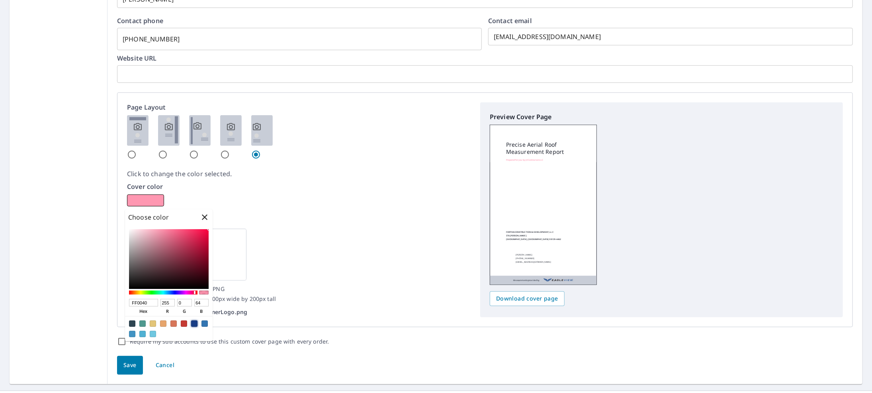
click at [192, 323] on div at bounding box center [194, 323] width 6 height 6
checkbox input "true"
type input "183D85"
type input "24"
type input "61"
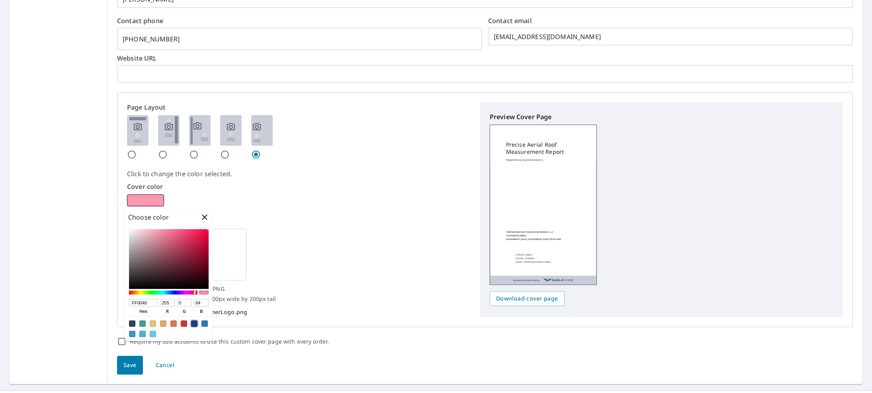
type input "133"
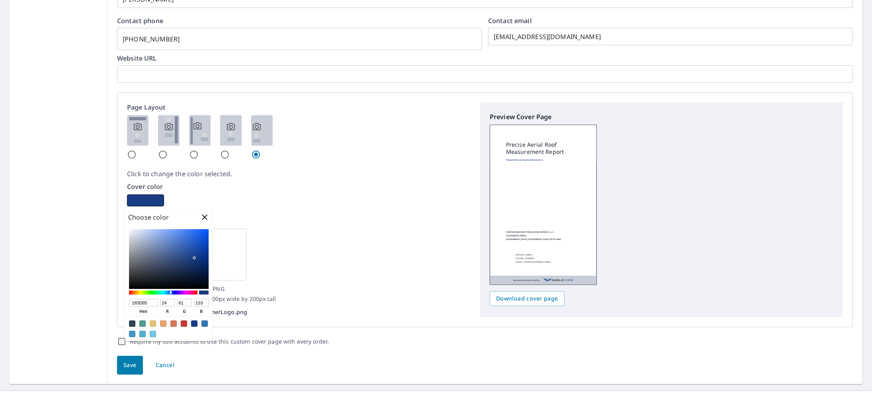
click at [312, 222] on p "Logo" at bounding box center [299, 221] width 344 height 10
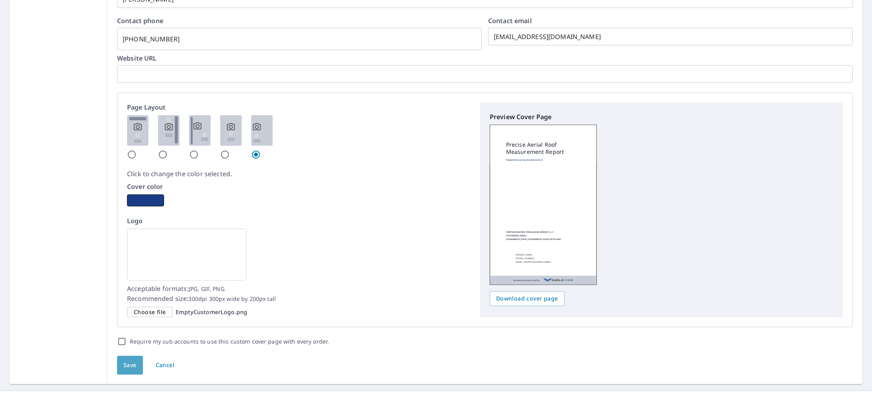
click at [127, 367] on span "Save" at bounding box center [129, 365] width 13 height 10
checkbox input "true"
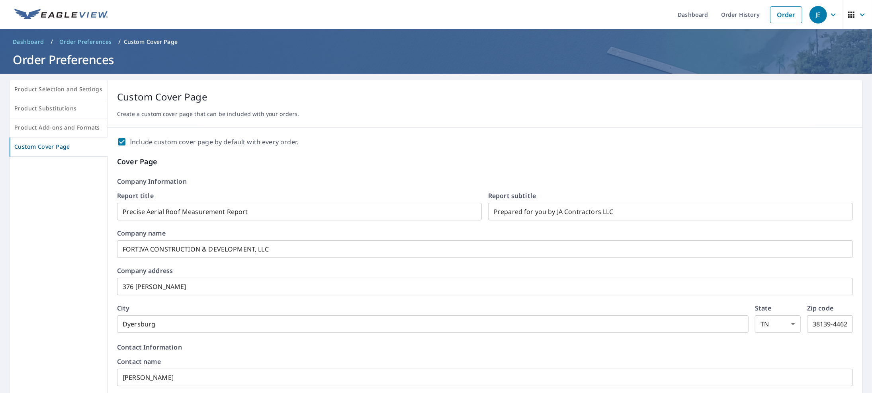
checkbox input "true"
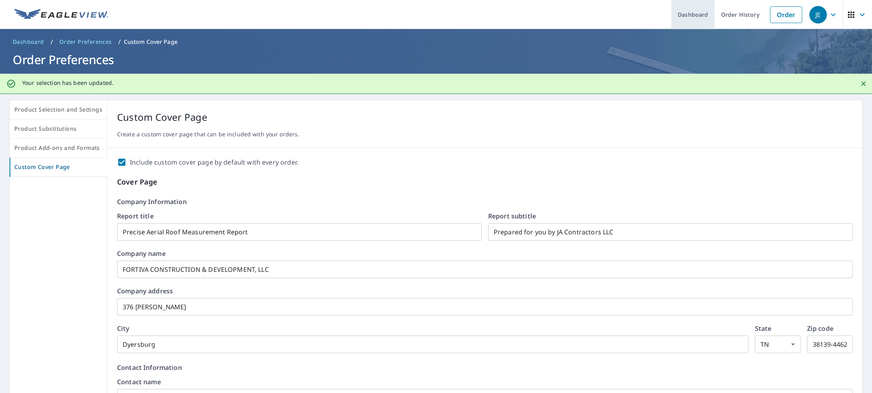
click at [693, 9] on link "Dashboard" at bounding box center [693, 14] width 43 height 29
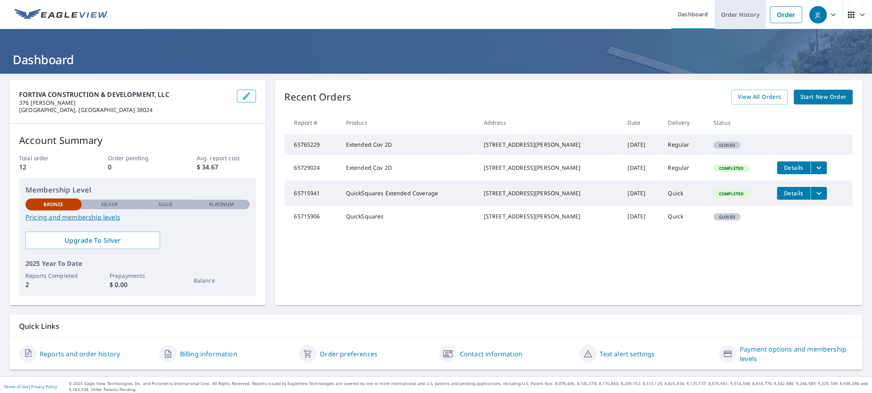
click at [733, 17] on link "Order History" at bounding box center [740, 14] width 51 height 29
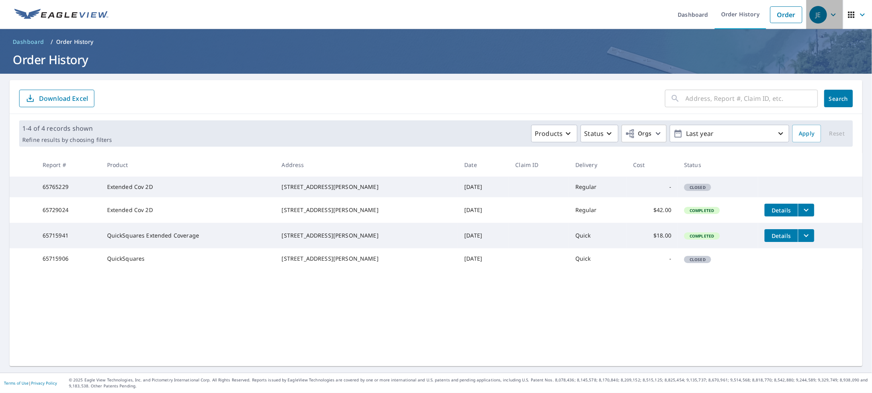
click at [814, 16] on div "JE" at bounding box center [819, 15] width 18 height 18
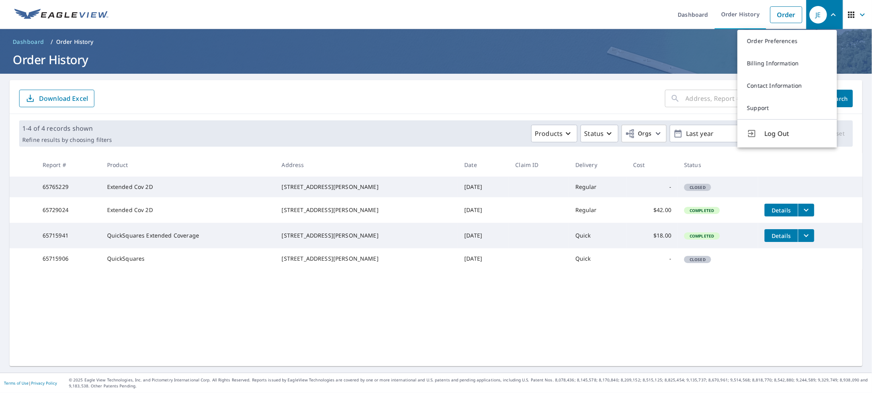
click at [630, 39] on ol "Dashboard / Order History" at bounding box center [436, 41] width 853 height 13
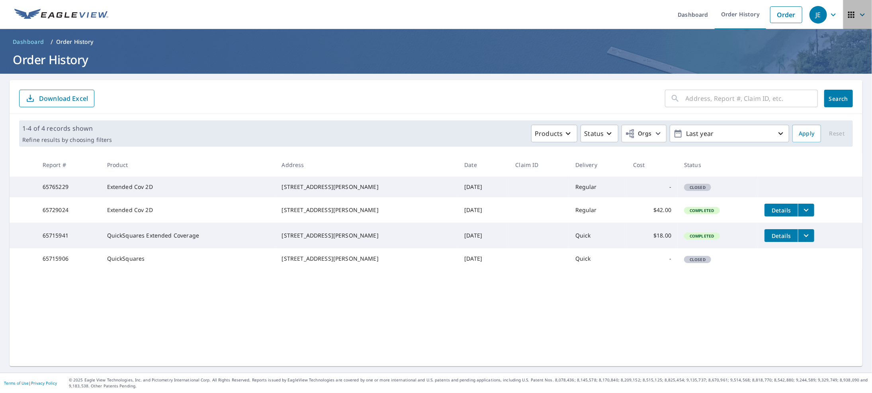
click at [858, 19] on icon "button" at bounding box center [863, 15] width 10 height 10
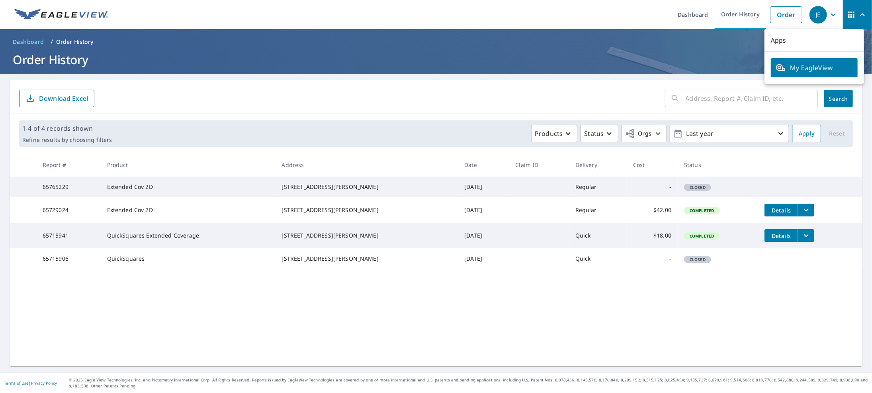
click at [817, 66] on span "My EagleView" at bounding box center [814, 68] width 77 height 10
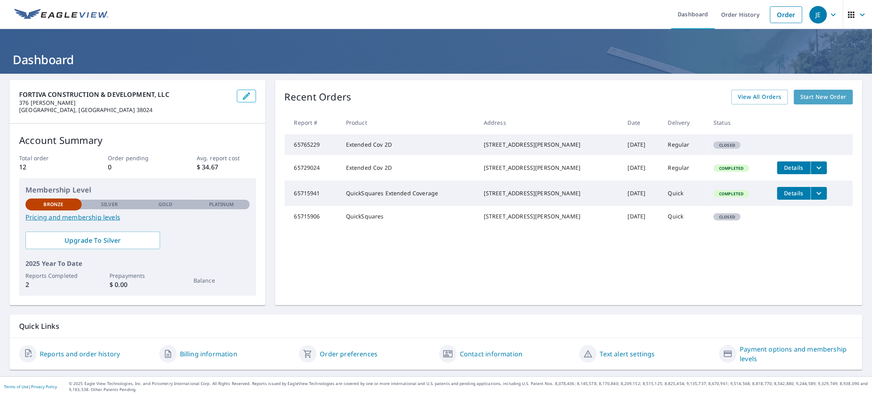
click at [817, 94] on span "Start New Order" at bounding box center [824, 97] width 46 height 10
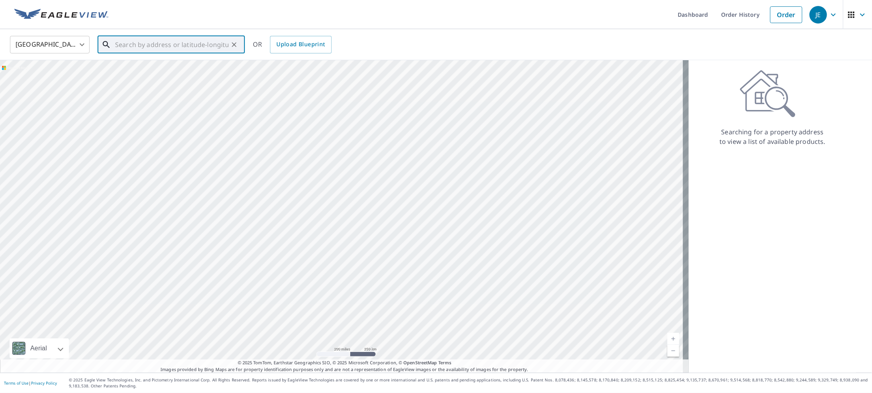
click at [175, 46] on input "text" at bounding box center [172, 44] width 114 height 22
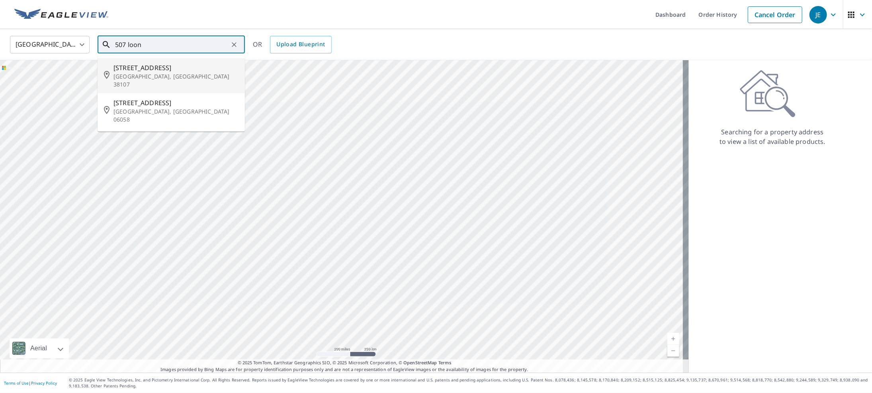
click at [152, 67] on span "[STREET_ADDRESS]" at bounding box center [176, 68] width 125 height 10
type input "[STREET_ADDRESS]"
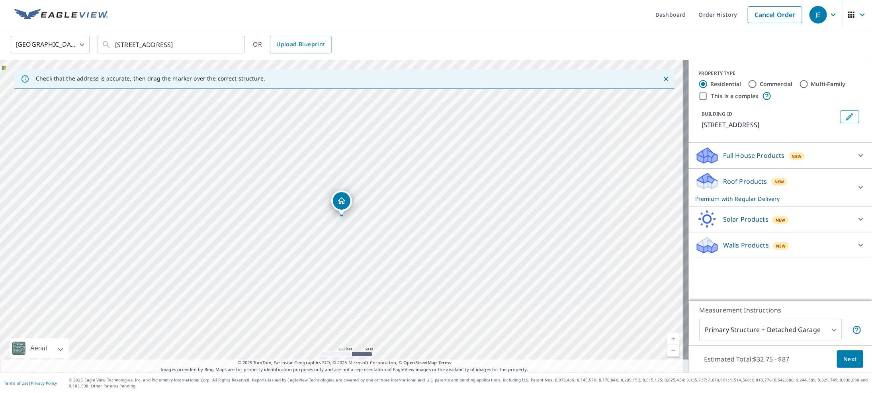
click at [736, 184] on p "Roof Products" at bounding box center [745, 181] width 44 height 10
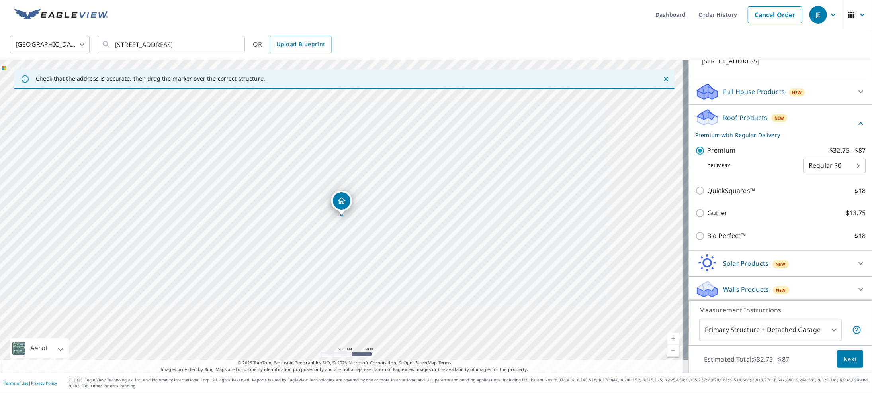
scroll to position [64, 0]
click at [847, 357] on span "Next" at bounding box center [851, 359] width 14 height 10
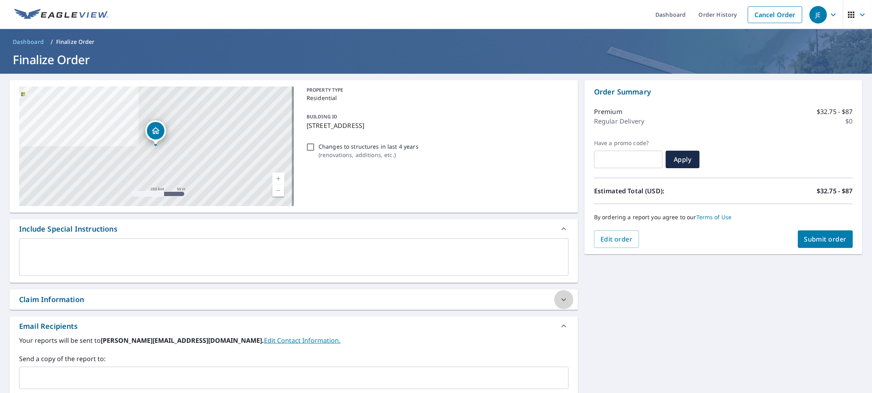
click at [554, 299] on div at bounding box center [563, 299] width 19 height 19
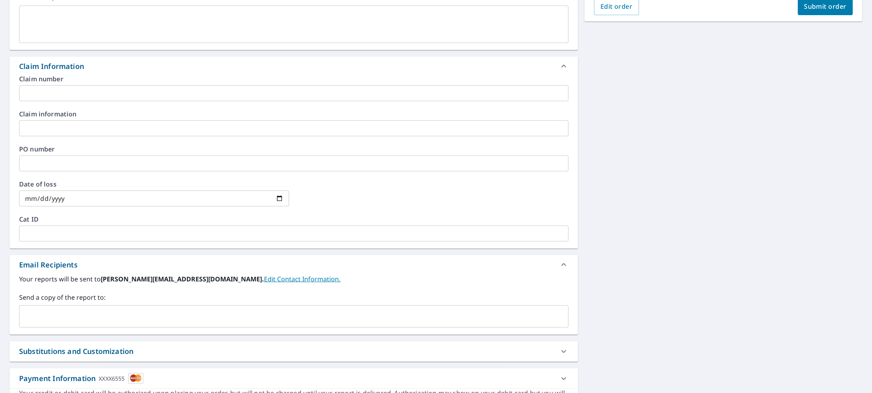
scroll to position [279, 0]
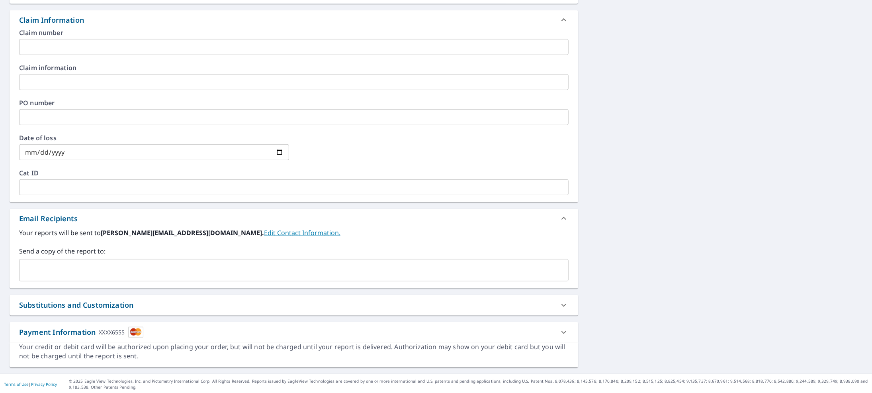
click at [264, 232] on link "Edit Contact Information." at bounding box center [302, 232] width 76 height 9
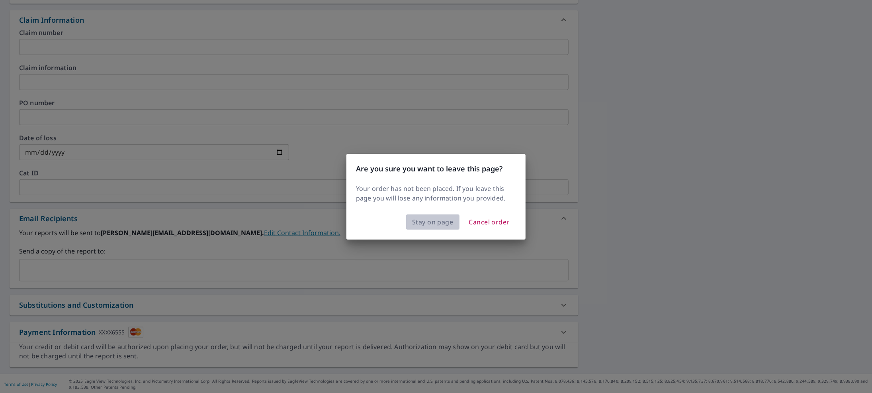
click at [412, 225] on button "Stay on page" at bounding box center [432, 221] width 53 height 15
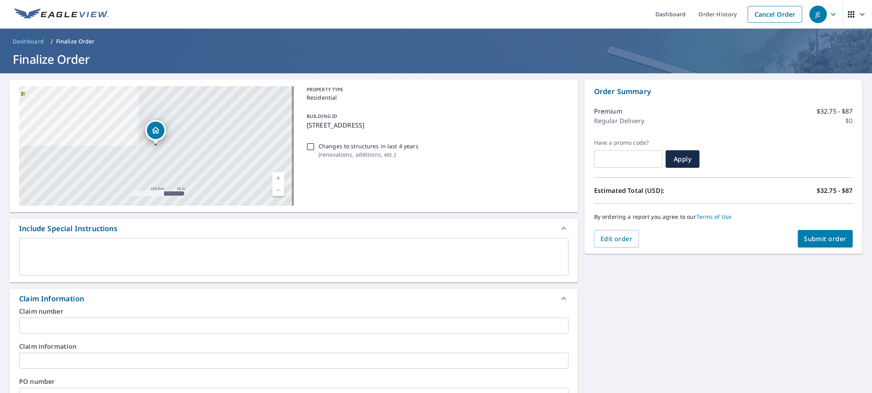
scroll to position [0, 0]
click at [820, 14] on div "JE" at bounding box center [819, 15] width 18 height 18
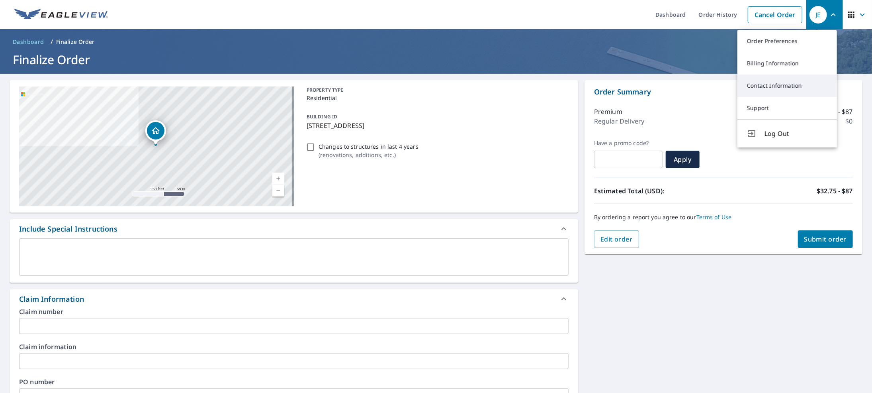
click at [771, 89] on link "Contact Information" at bounding box center [788, 85] width 100 height 22
checkbox input "true"
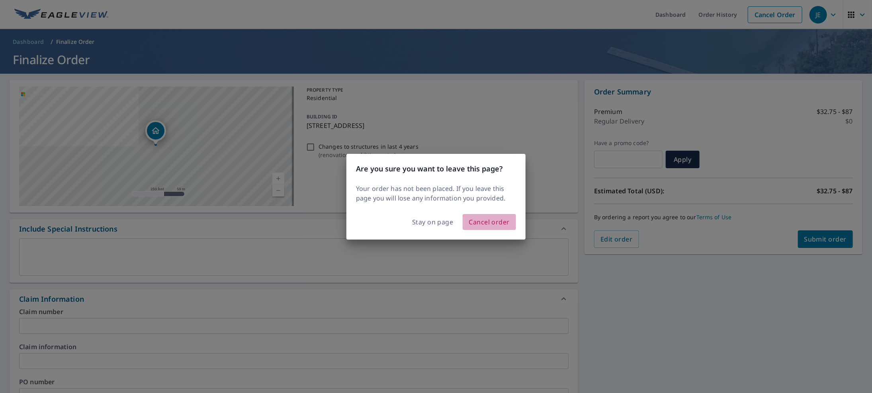
click at [482, 223] on span "Cancel order" at bounding box center [489, 221] width 41 height 11
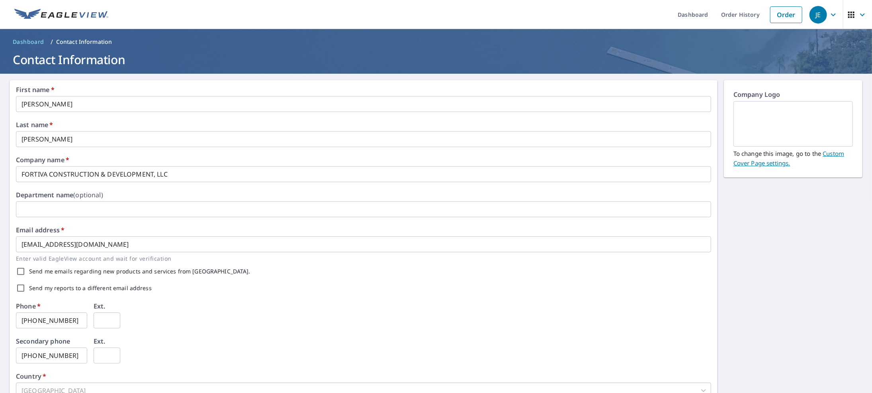
click at [816, 15] on div "JE" at bounding box center [819, 15] width 18 height 18
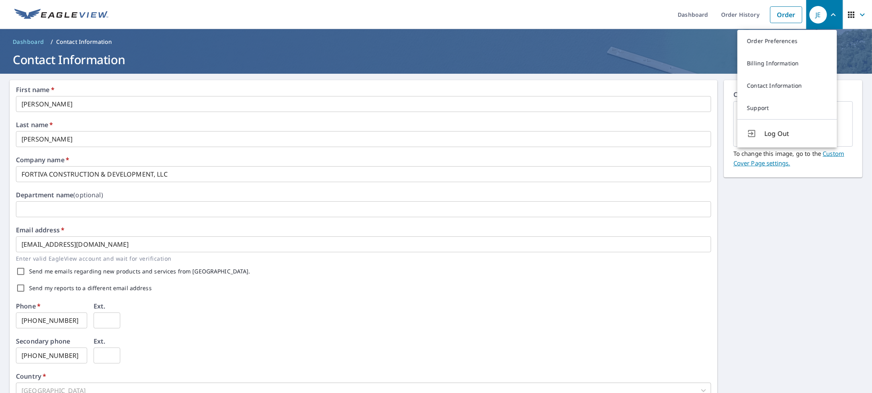
click at [784, 64] on link "Billing Information" at bounding box center [788, 63] width 100 height 22
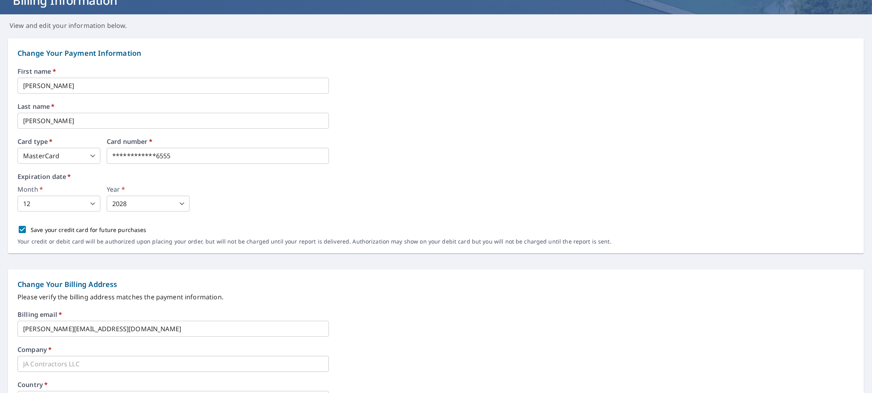
scroll to position [159, 0]
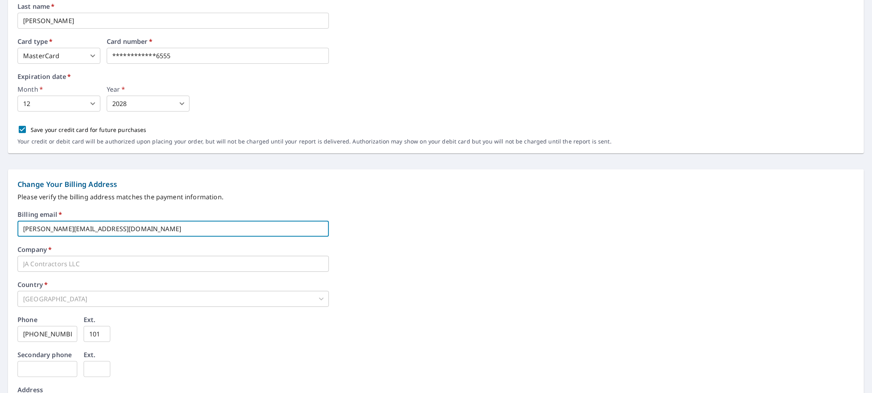
drag, startPoint x: 120, startPoint y: 233, endPoint x: -15, endPoint y: 230, distance: 135.1
click at [0, 230] on html "**********" at bounding box center [436, 196] width 872 height 393
type input "[EMAIL_ADDRESS][DOMAIN_NAME]"
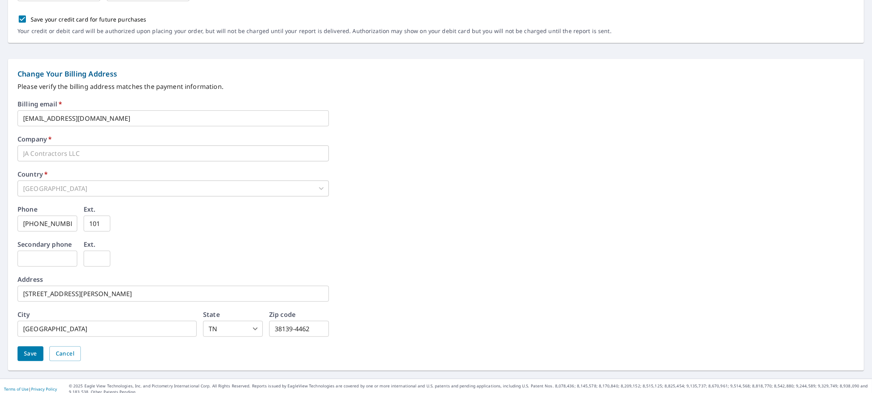
scroll to position [275, 0]
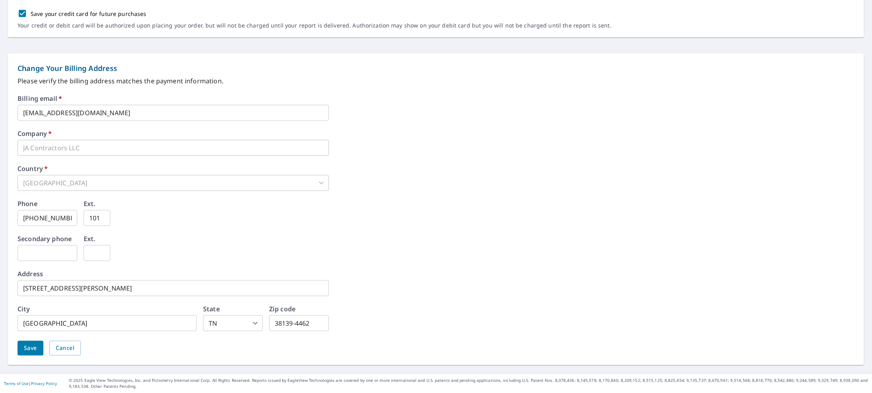
click at [59, 186] on div "[GEOGRAPHIC_DATA]" at bounding box center [173, 183] width 311 height 16
drag, startPoint x: 71, startPoint y: 221, endPoint x: -26, endPoint y: 214, distance: 97.8
click at [0, 214] on html "**********" at bounding box center [436, 196] width 872 height 393
type input "[PHONE_NUMBER]"
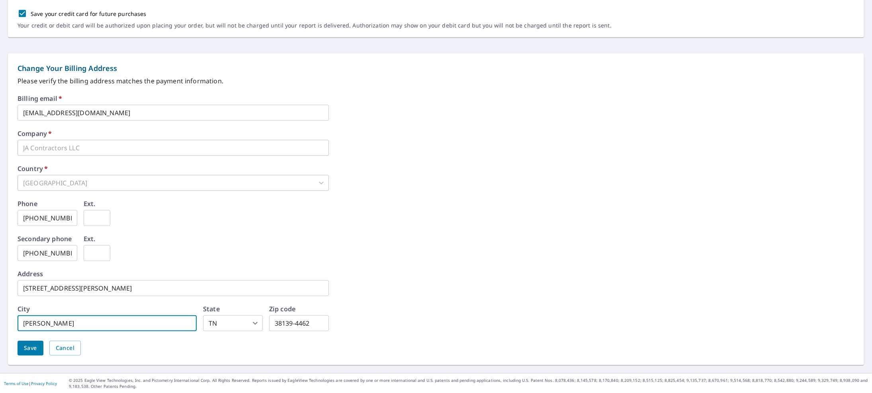
type input "Dyersburg"
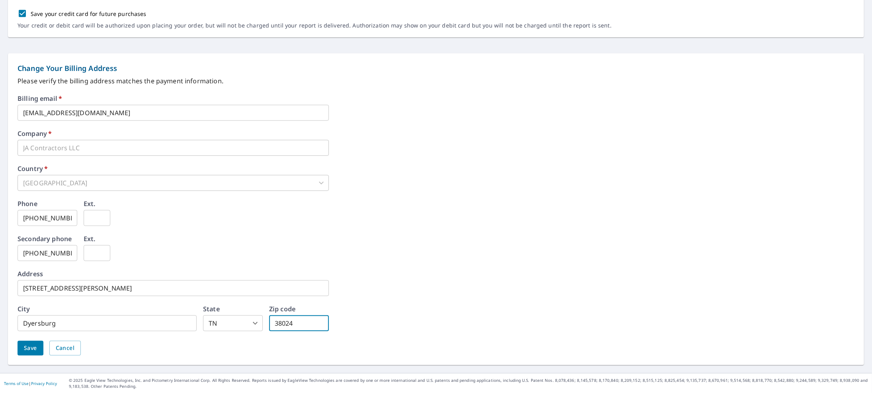
type input "38024"
click at [29, 351] on span "Save" at bounding box center [30, 348] width 13 height 10
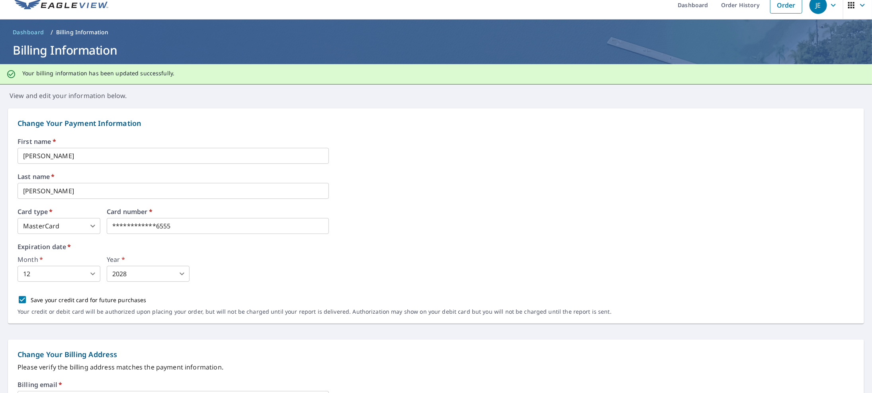
scroll to position [0, 0]
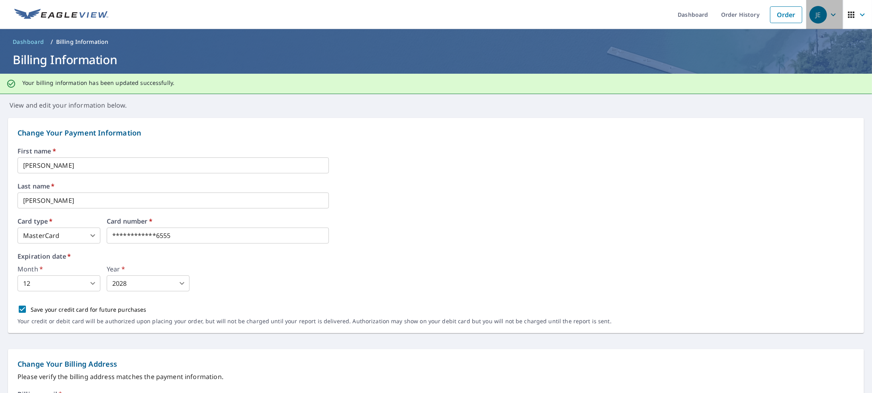
click at [829, 15] on icon "button" at bounding box center [834, 15] width 10 height 10
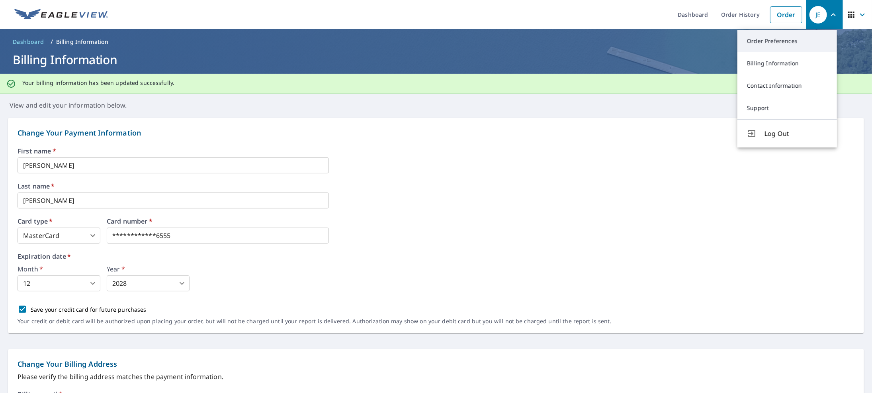
click at [781, 47] on link "Order Preferences" at bounding box center [788, 41] width 100 height 22
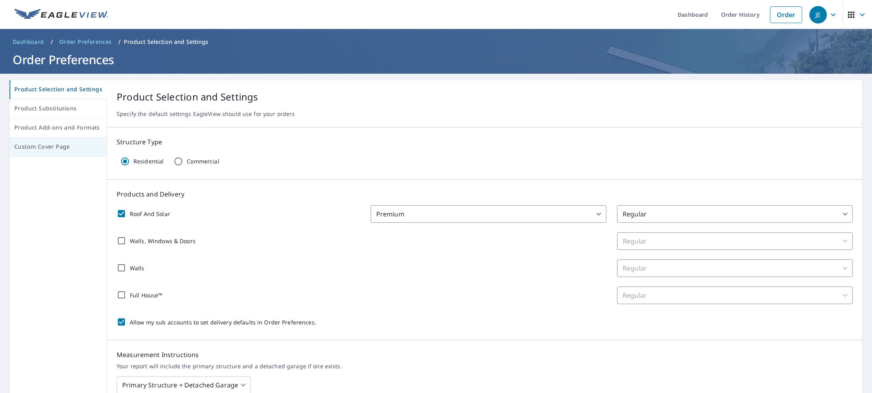
click at [63, 149] on span "Custom Cover Page" at bounding box center [58, 147] width 88 height 10
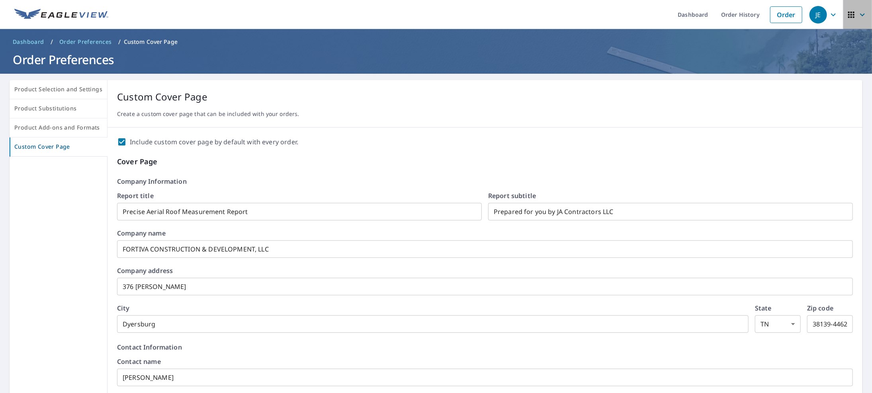
click at [858, 16] on icon "button" at bounding box center [863, 15] width 10 height 10
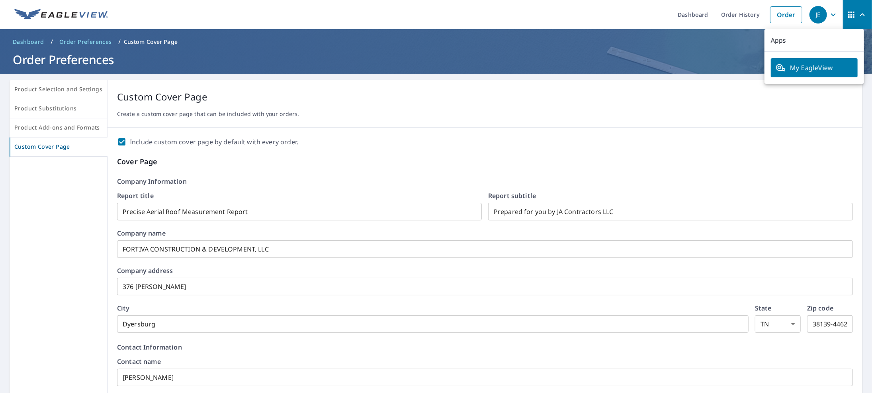
drag, startPoint x: 551, startPoint y: 125, endPoint x: 561, endPoint y: 117, distance: 13.0
click at [553, 125] on div "Custom Cover Page Create a custom cover page that can be included with your ord…" at bounding box center [485, 103] width 755 height 47
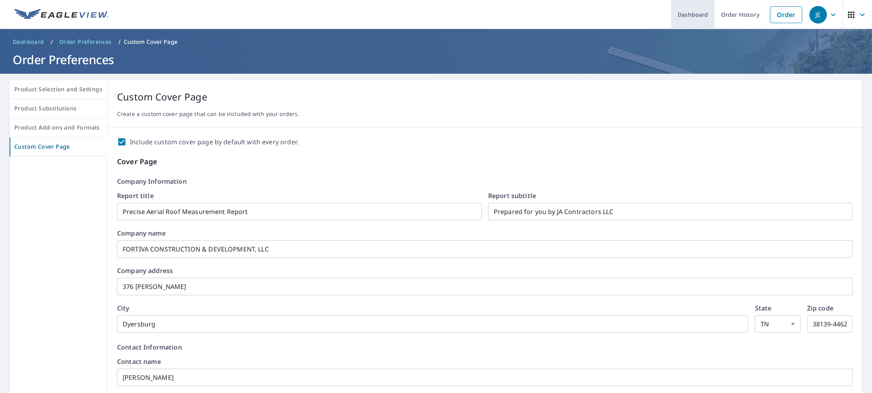
click at [678, 14] on link "Dashboard" at bounding box center [693, 14] width 43 height 29
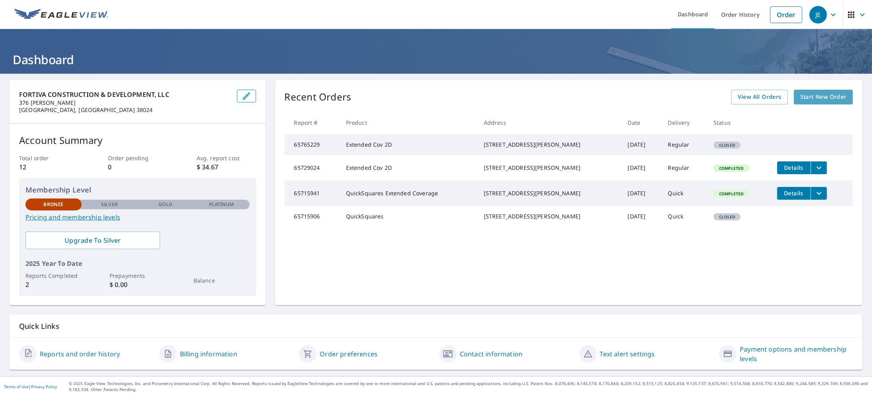
click at [823, 97] on span "Start New Order" at bounding box center [824, 97] width 46 height 10
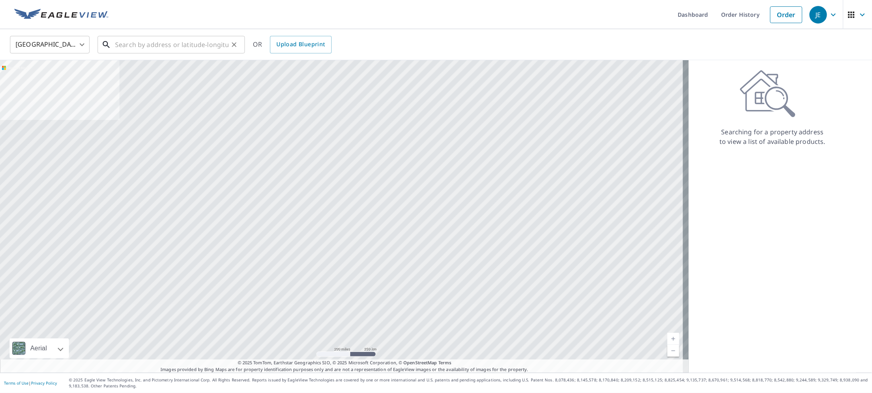
click at [163, 45] on input "text" at bounding box center [172, 44] width 114 height 22
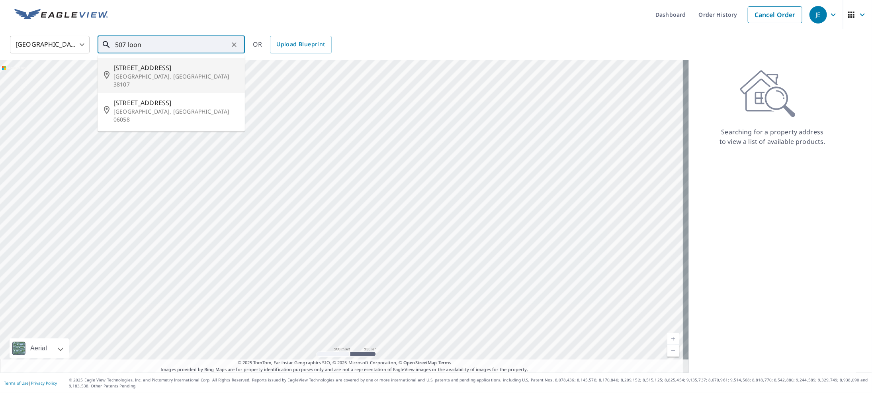
click at [166, 78] on p "[GEOGRAPHIC_DATA], [GEOGRAPHIC_DATA] 38107" at bounding box center [176, 80] width 125 height 16
type input "[STREET_ADDRESS]"
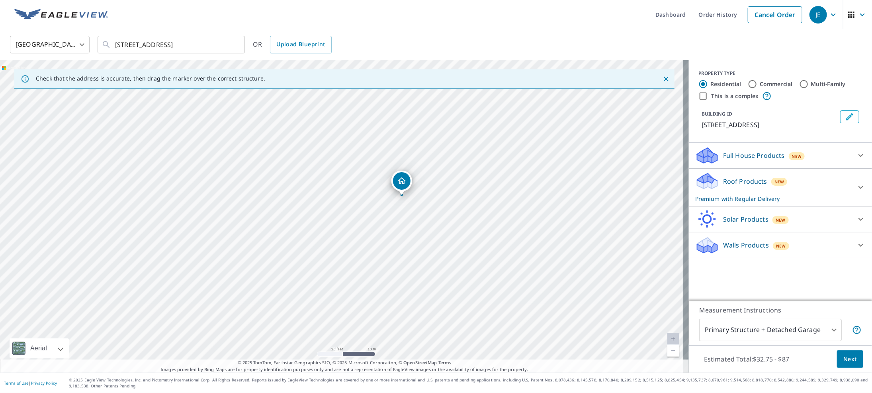
click at [402, 184] on icon "Dropped pin, building 1, Residential property, 507 Looney Ave Memphis, TN 38107" at bounding box center [402, 181] width 10 height 10
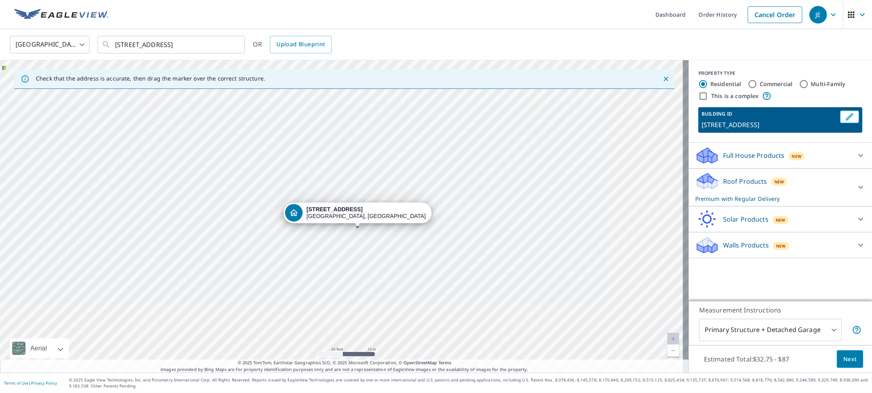
drag, startPoint x: 311, startPoint y: 201, endPoint x: 327, endPoint y: 213, distance: 19.7
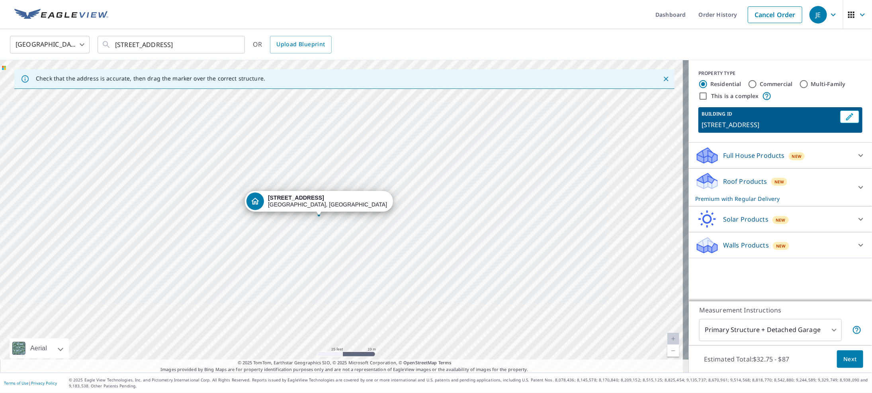
drag, startPoint x: 345, startPoint y: 210, endPoint x: 323, endPoint y: 210, distance: 22.7
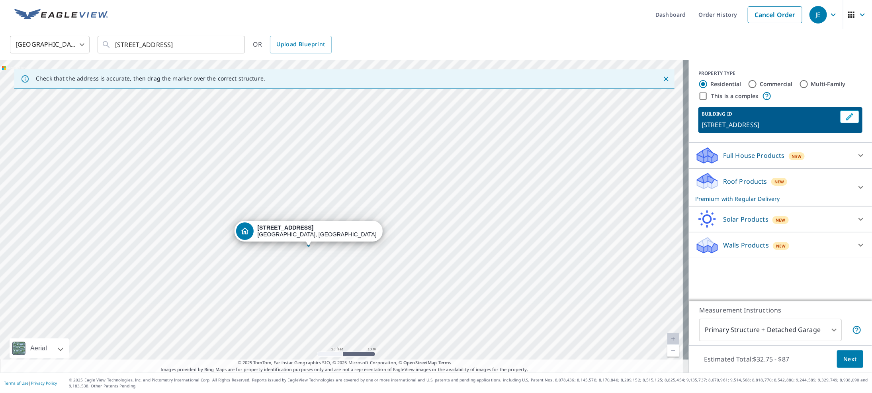
click at [856, 185] on icon at bounding box center [861, 187] width 10 height 10
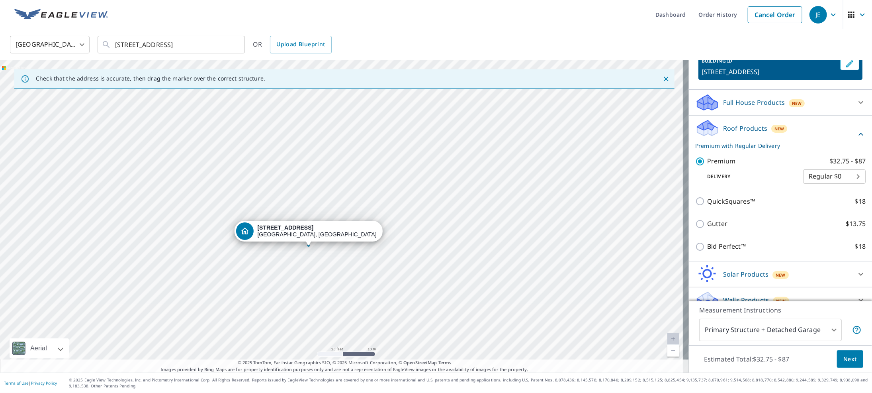
scroll to position [64, 0]
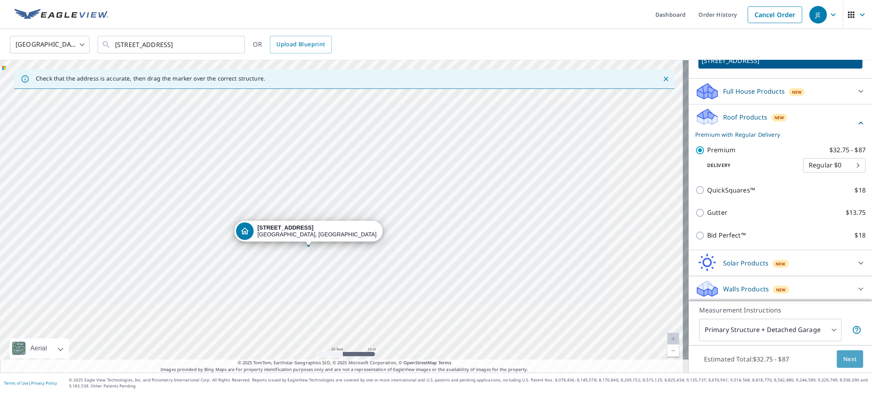
click at [846, 363] on span "Next" at bounding box center [851, 359] width 14 height 10
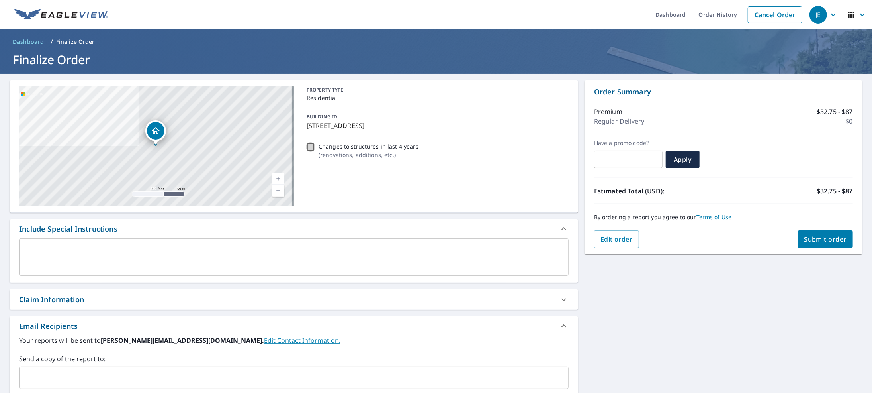
click at [308, 146] on input "Changes to structures in last 4 years ( renovations, additions, etc. )" at bounding box center [311, 147] width 10 height 10
checkbox input "true"
click at [308, 146] on input "Changes to structures in last 4 years ( renovations, additions, etc. )" at bounding box center [311, 147] width 10 height 10
checkbox input "false"
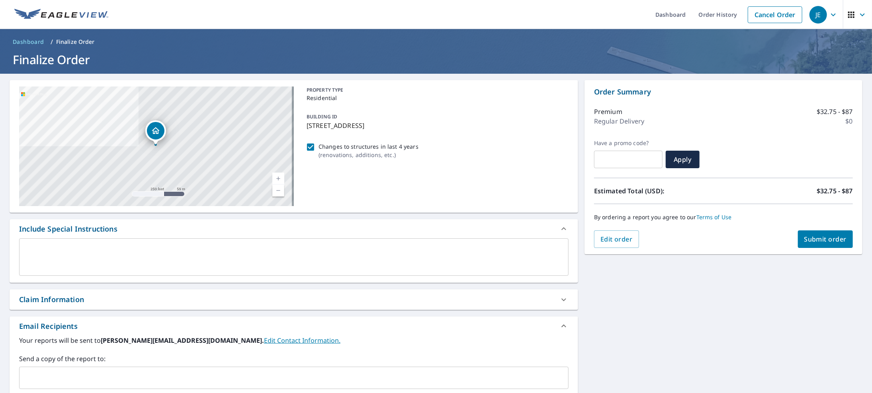
checkbox input "true"
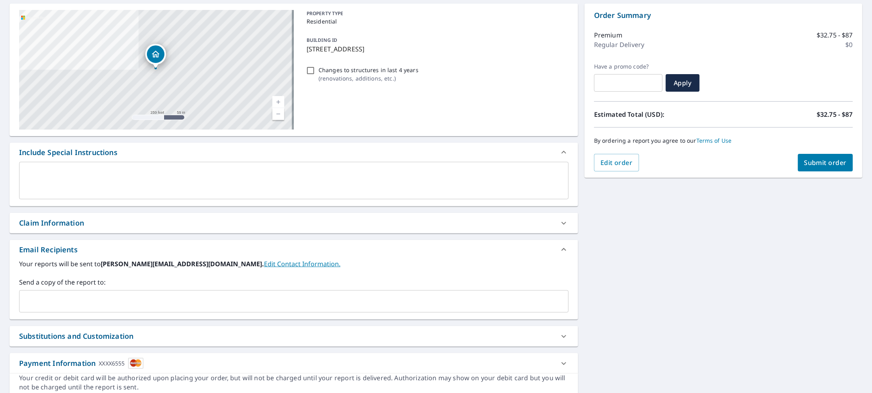
scroll to position [108, 0]
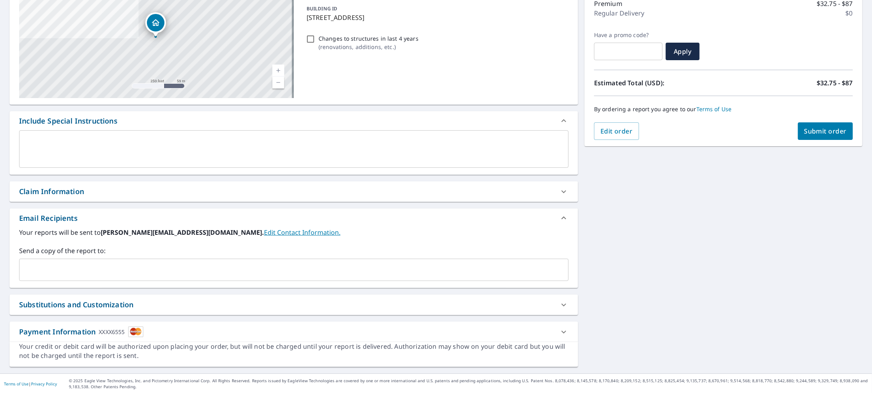
click at [81, 272] on input "text" at bounding box center [288, 269] width 531 height 15
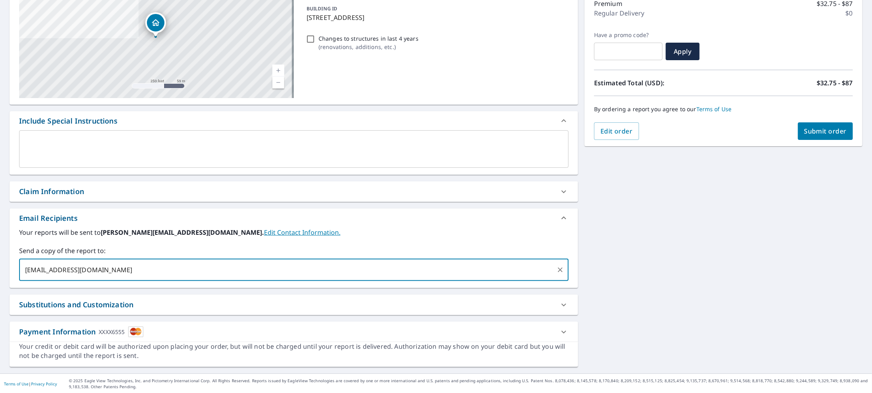
type input "[EMAIL_ADDRESS][DOMAIN_NAME]"
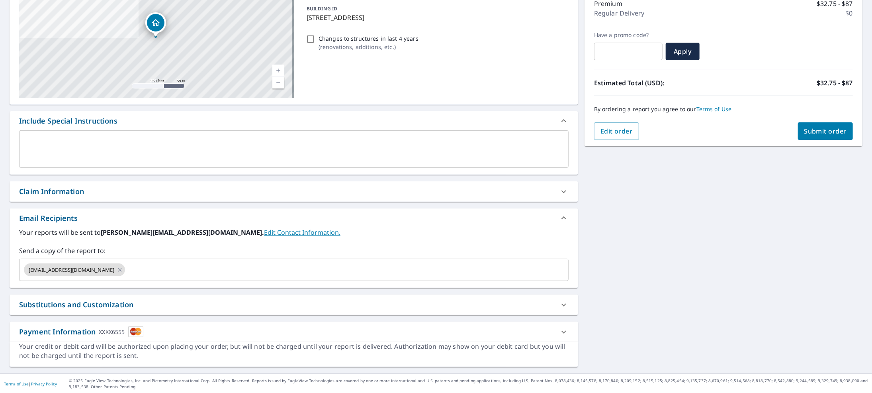
click at [264, 235] on link "Edit Contact Information." at bounding box center [302, 232] width 76 height 9
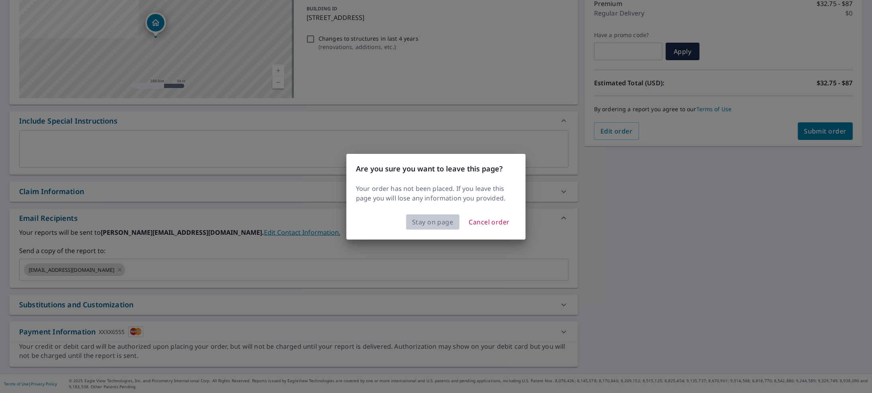
click at [421, 225] on span "Stay on page" at bounding box center [432, 221] width 41 height 11
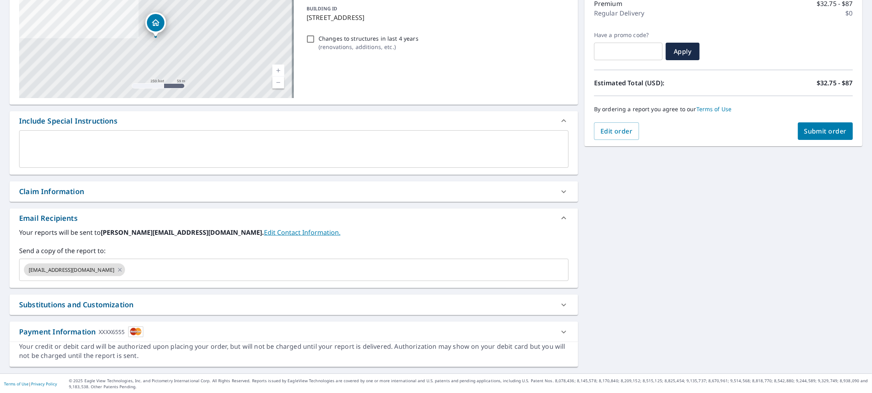
click at [360, 211] on div "Email Recipients" at bounding box center [294, 217] width 569 height 19
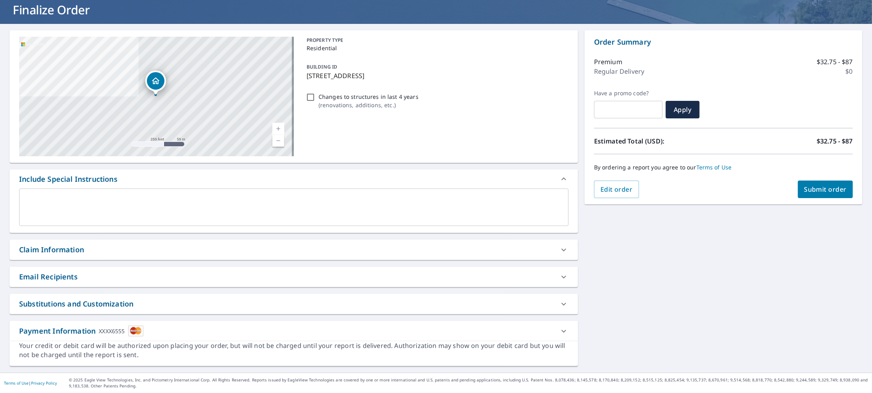
scroll to position [49, 0]
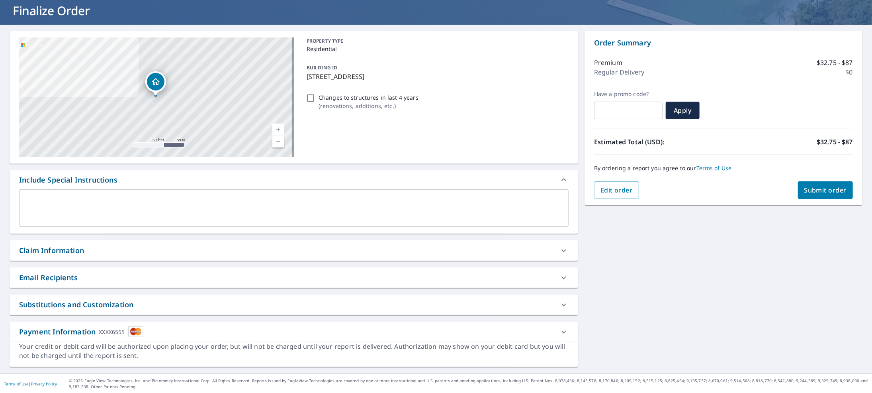
click at [820, 192] on span "Submit order" at bounding box center [826, 190] width 43 height 9
checkbox input "true"
